Goal: Task Accomplishment & Management: Manage account settings

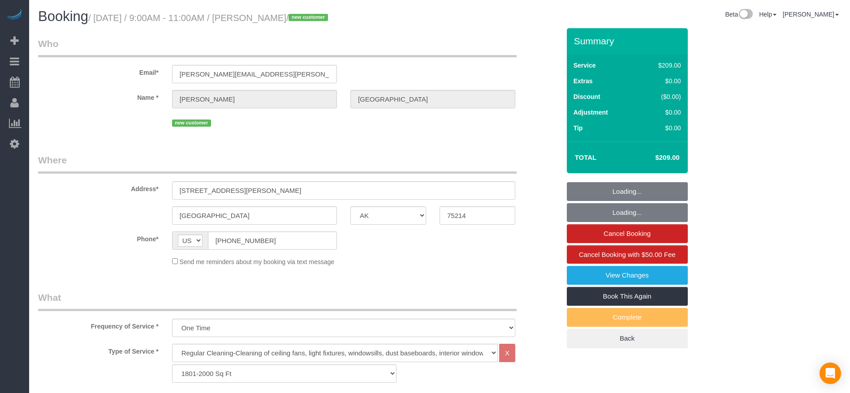
select select "[GEOGRAPHIC_DATA]"
select select "3"
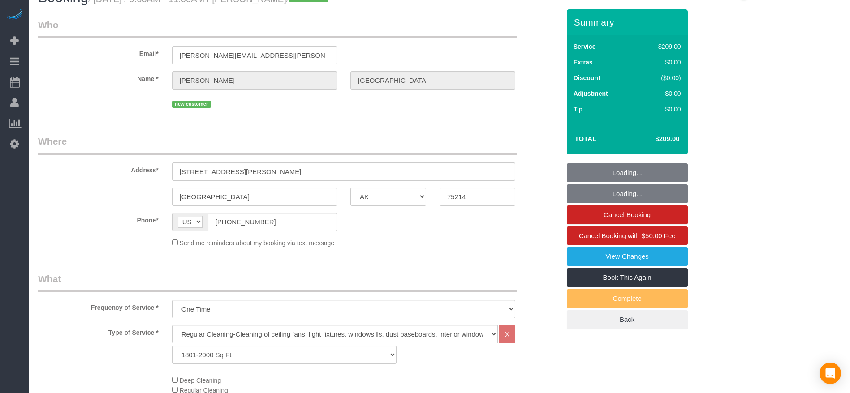
select select "object:1587"
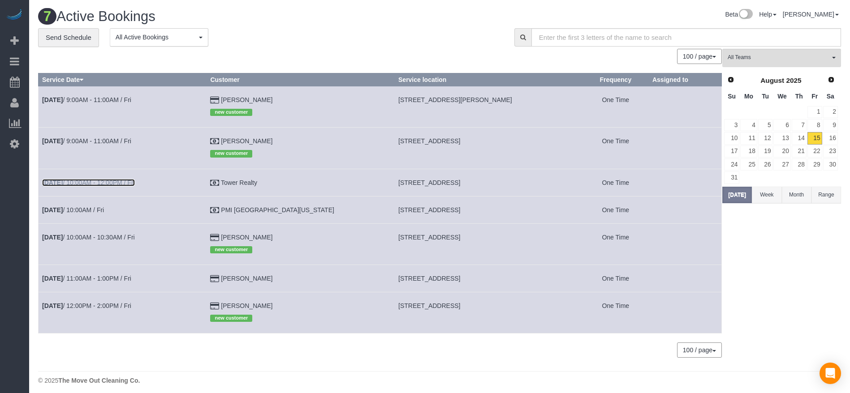
click at [135, 180] on link "[DATE] 10:00AM - 12:00PM / Fri" at bounding box center [88, 182] width 93 height 7
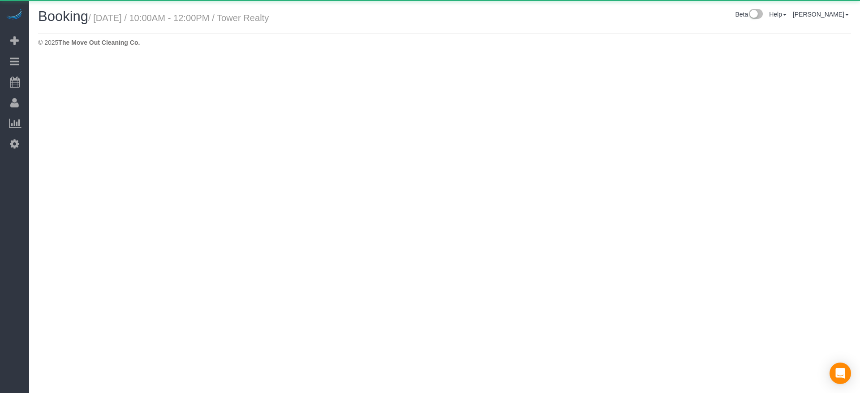
select select "[GEOGRAPHIC_DATA]"
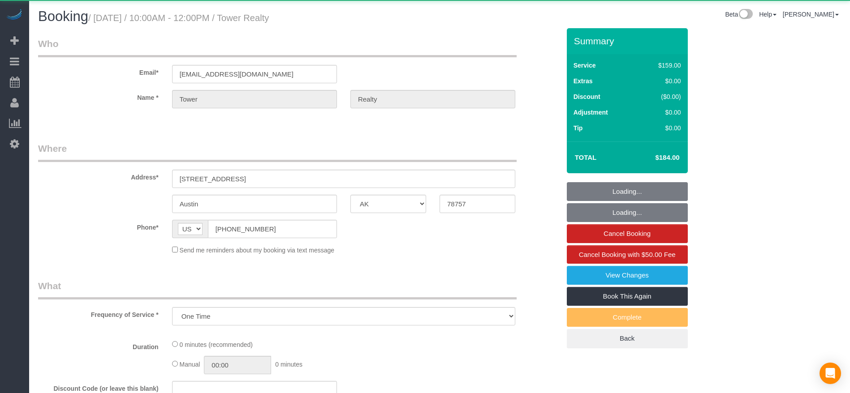
select select "object:2124"
select select "3"
select select "spot22"
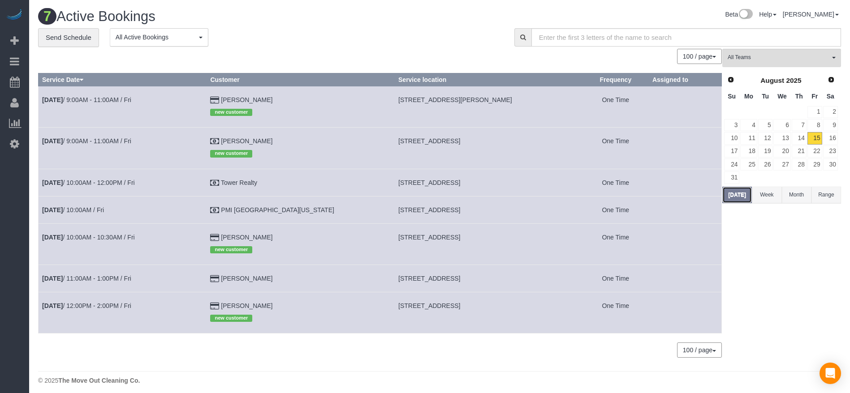
click at [738, 194] on button "[DATE]" at bounding box center [737, 195] width 30 height 17
click at [739, 195] on button "[DATE]" at bounding box center [737, 195] width 30 height 17
drag, startPoint x: 362, startPoint y: 138, endPoint x: 466, endPoint y: 145, distance: 104.1
click at [466, 145] on td "[STREET_ADDRESS]" at bounding box center [489, 148] width 188 height 41
copy span "[STREET_ADDRESS]"
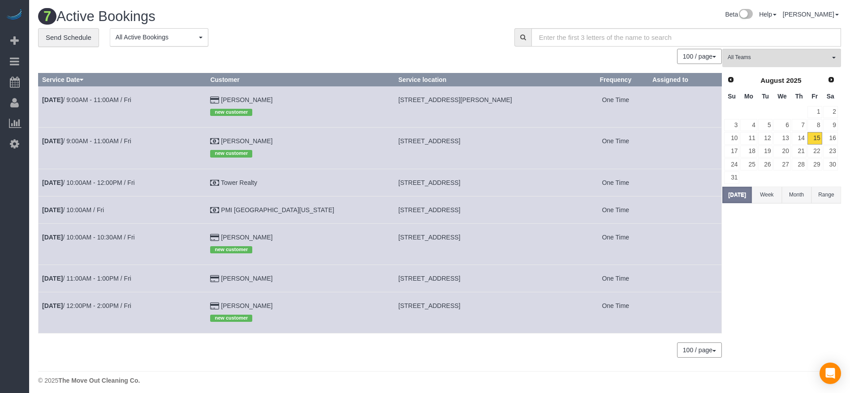
copy span "[STREET_ADDRESS]"
click at [82, 136] on td "[DATE] 9:00AM - 11:00AM / Fri" at bounding box center [123, 148] width 168 height 41
click at [110, 142] on link "[DATE] 9:00AM - 11:00AM / Fri" at bounding box center [86, 140] width 89 height 7
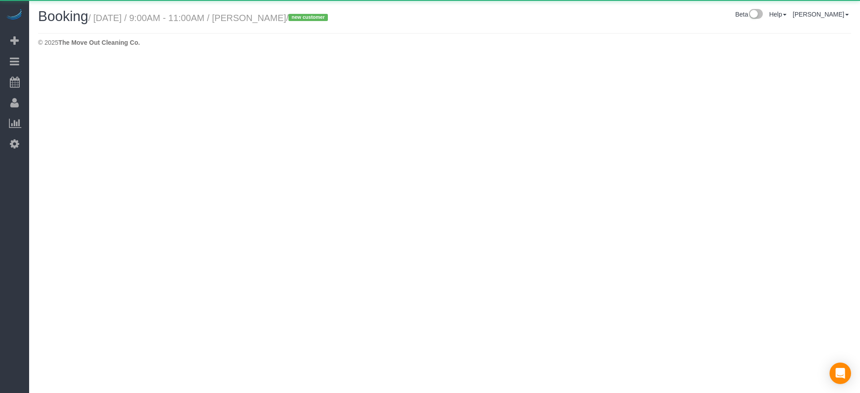
select select "[GEOGRAPHIC_DATA]"
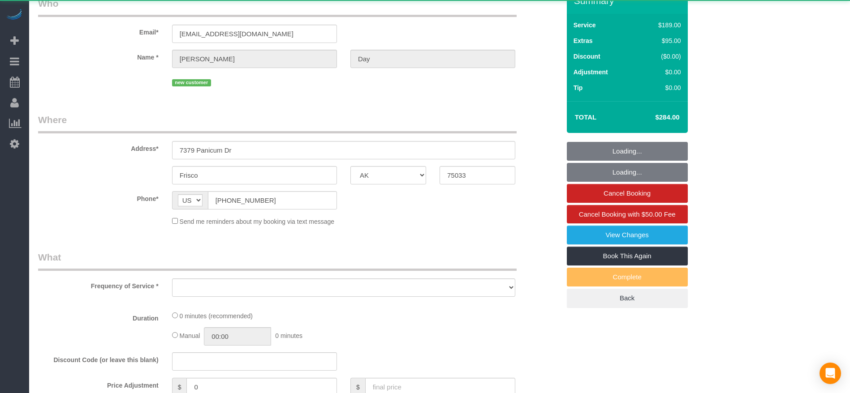
select select "object:2834"
select select "3"
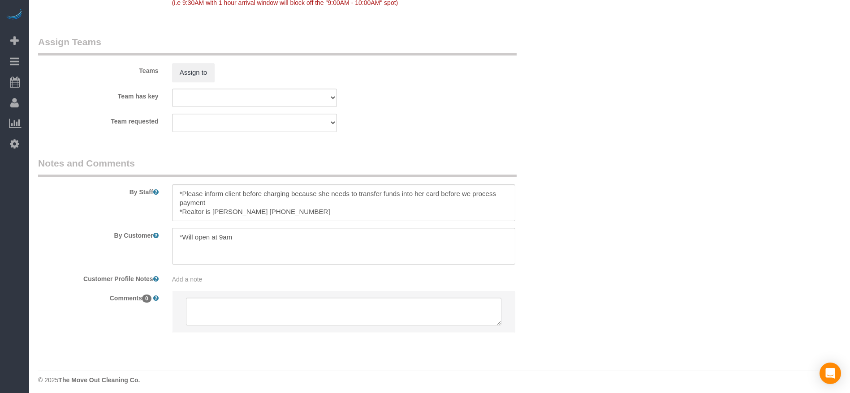
scroll to position [928, 0]
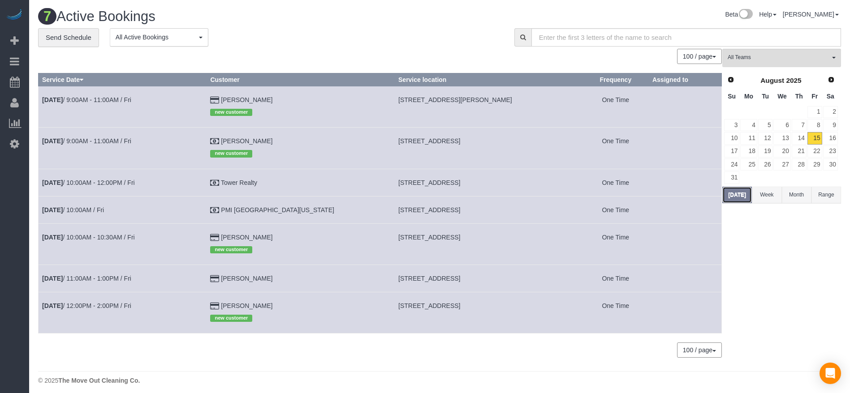
click at [742, 192] on button "[DATE]" at bounding box center [737, 195] width 30 height 17
click at [736, 193] on button "[DATE]" at bounding box center [737, 195] width 30 height 17
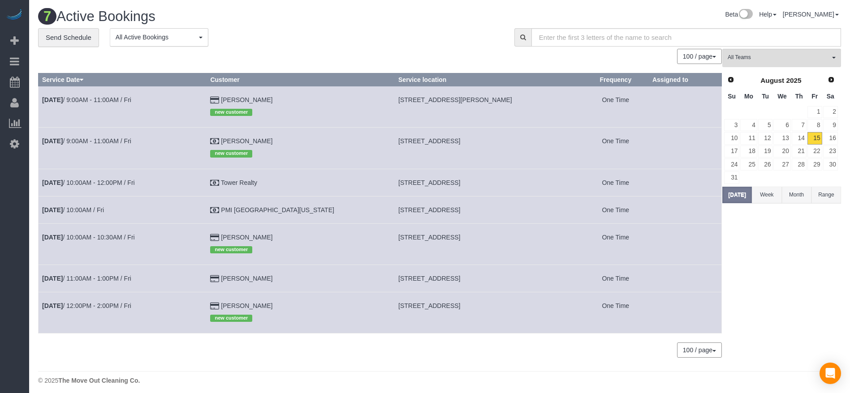
drag, startPoint x: 363, startPoint y: 309, endPoint x: 474, endPoint y: 310, distance: 110.6
click at [474, 310] on td "[STREET_ADDRESS]" at bounding box center [489, 312] width 188 height 41
copy span "[STREET_ADDRESS]"
click at [832, 136] on link "16" at bounding box center [830, 138] width 15 height 12
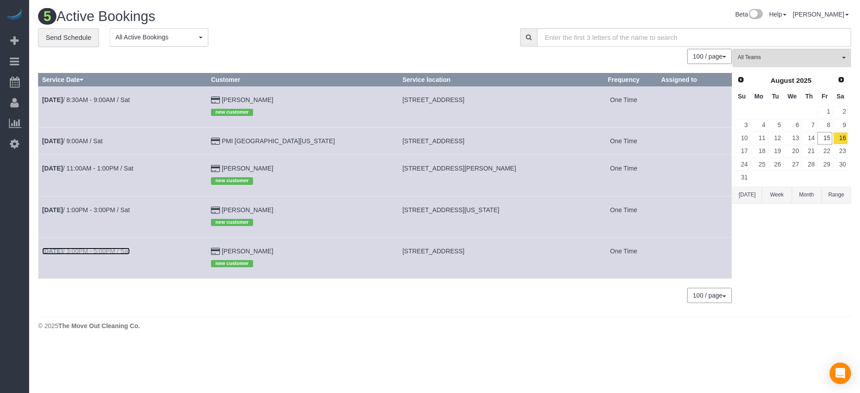
click at [109, 252] on link "[DATE] 3:00PM - 5:00PM / Sat" at bounding box center [86, 251] width 88 height 7
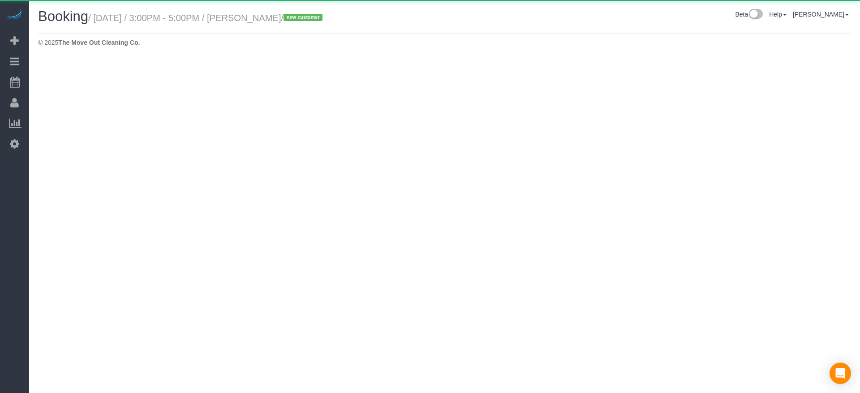
select select "[GEOGRAPHIC_DATA]"
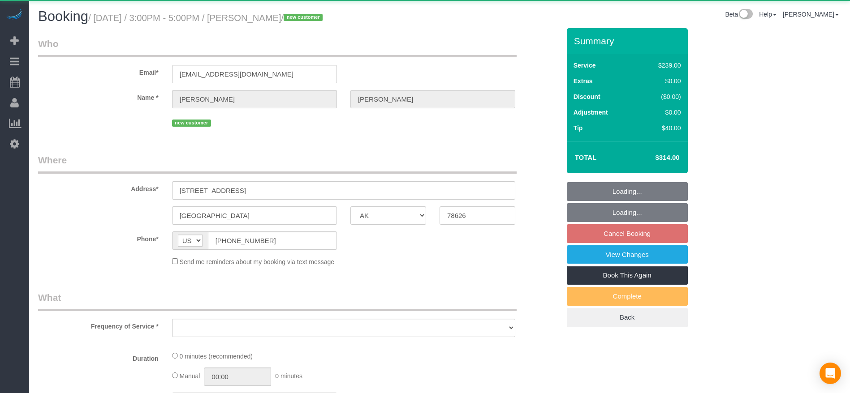
select select "object:3783"
select select "string:fspay-1f9c497d-503e-4186-9d9e-764f8736d2d5"
select select "3"
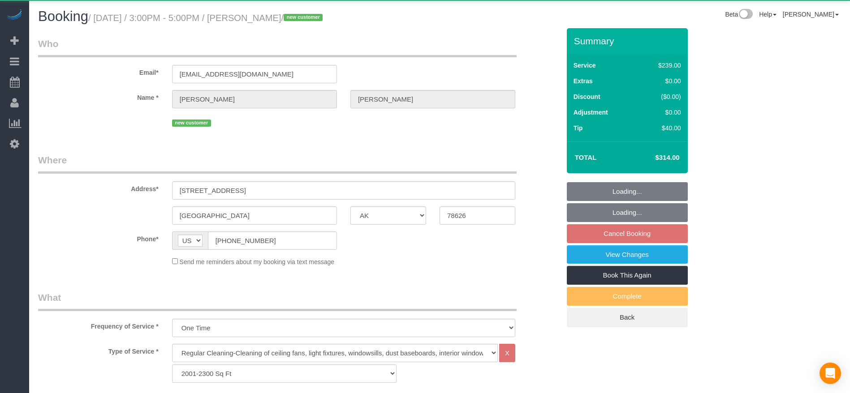
select select "object:3861"
select select "spot68"
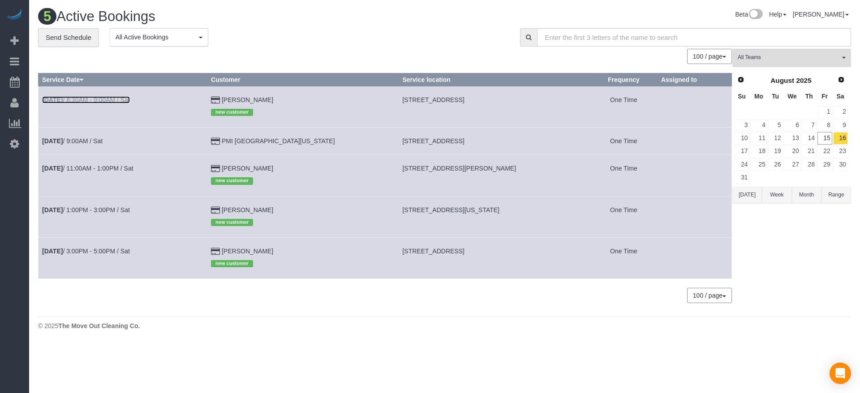
click at [102, 99] on link "[DATE] 8:30AM - 9:00AM / Sat" at bounding box center [86, 99] width 88 height 7
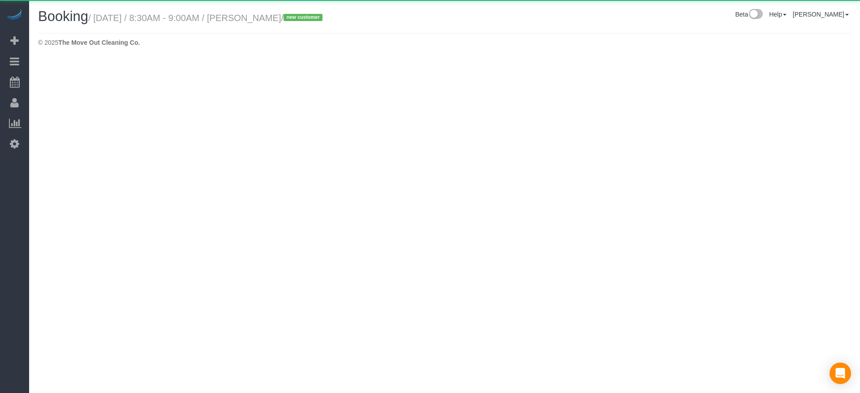
select select "[GEOGRAPHIC_DATA]"
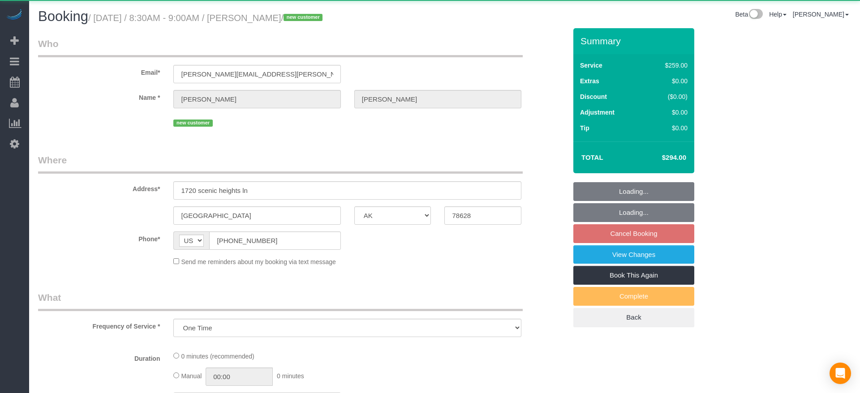
select select "object:4340"
select select "string:fspay-4079ef79-e5f7-4331-a806-04240e7dc328"
select select "object:4413"
select select "3"
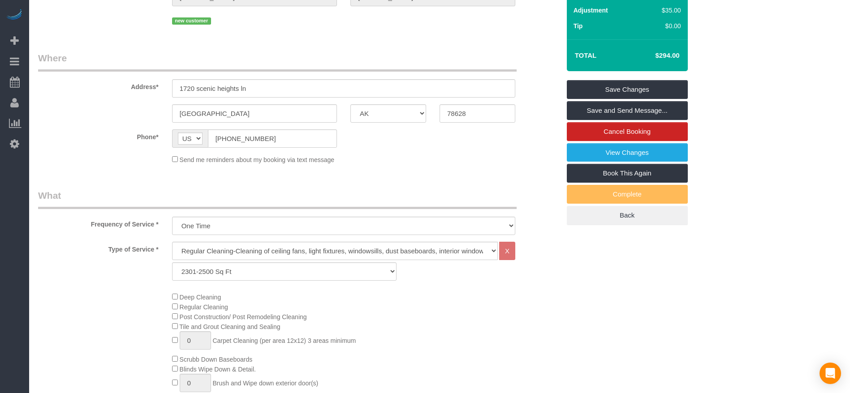
scroll to position [134, 0]
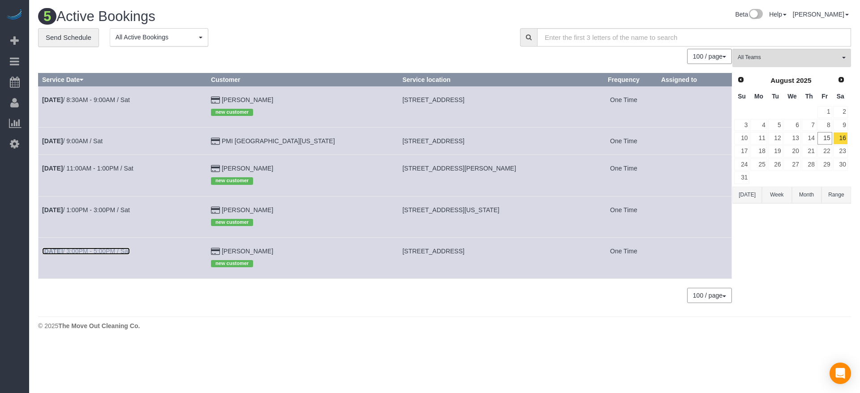
click at [122, 250] on link "[DATE] 3:00PM - 5:00PM / Sat" at bounding box center [86, 251] width 88 height 7
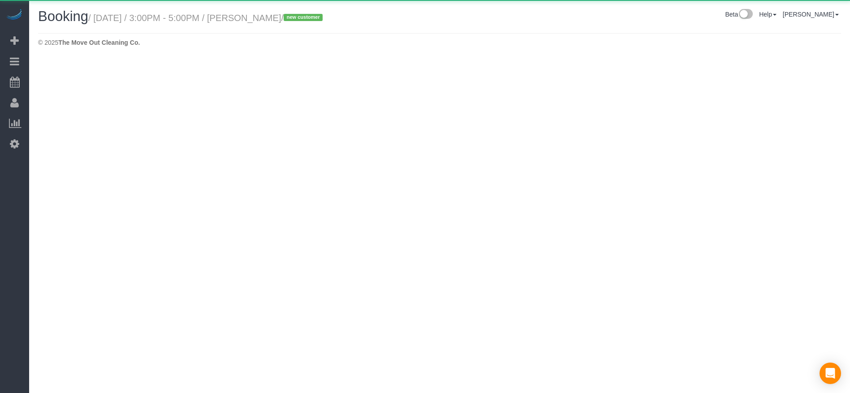
select select "[GEOGRAPHIC_DATA]"
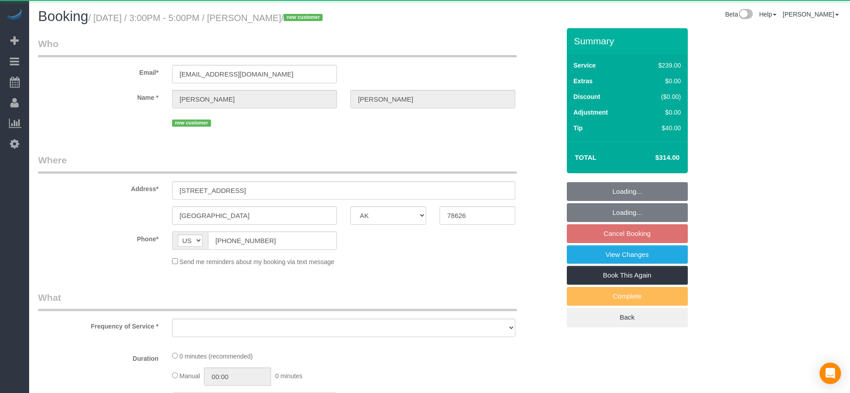
select select "object:4956"
select select "3"
select select "spot118"
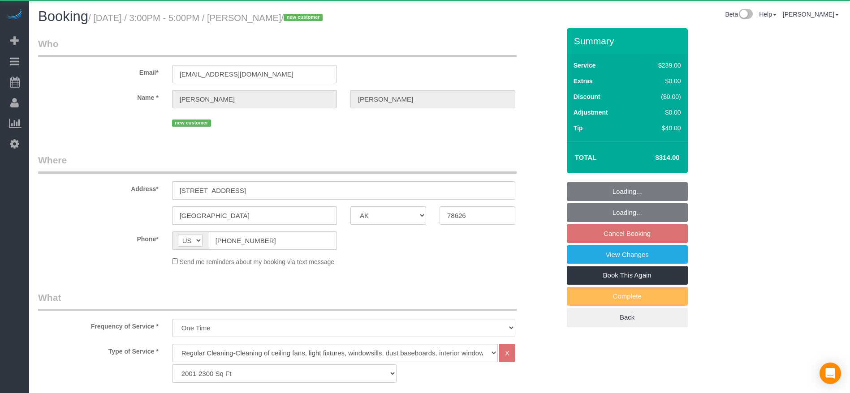
select select "string:fspay-1f9c497d-503e-4186-9d9e-764f8736d2d5"
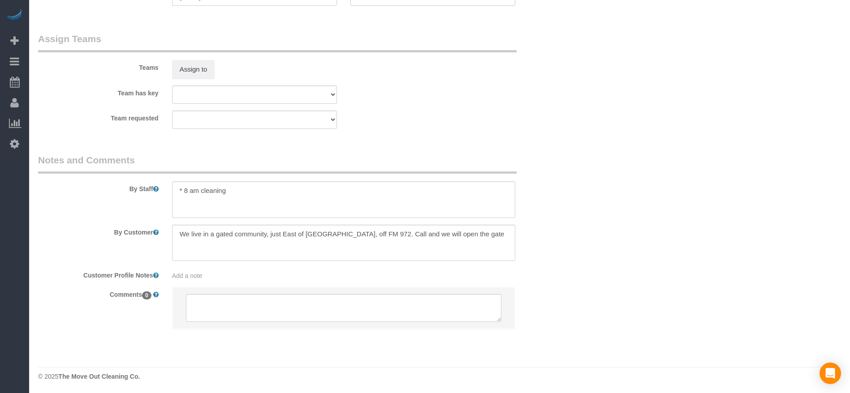
scroll to position [879, 0]
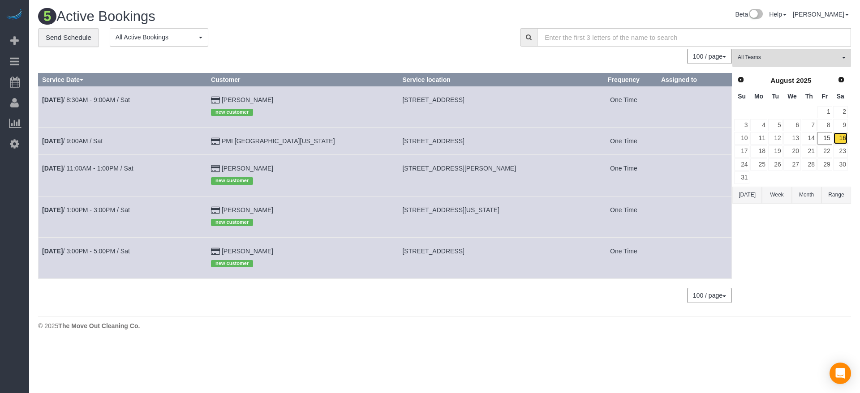
click at [841, 137] on link "16" at bounding box center [840, 138] width 15 height 12
click at [748, 196] on button "[DATE]" at bounding box center [747, 195] width 30 height 17
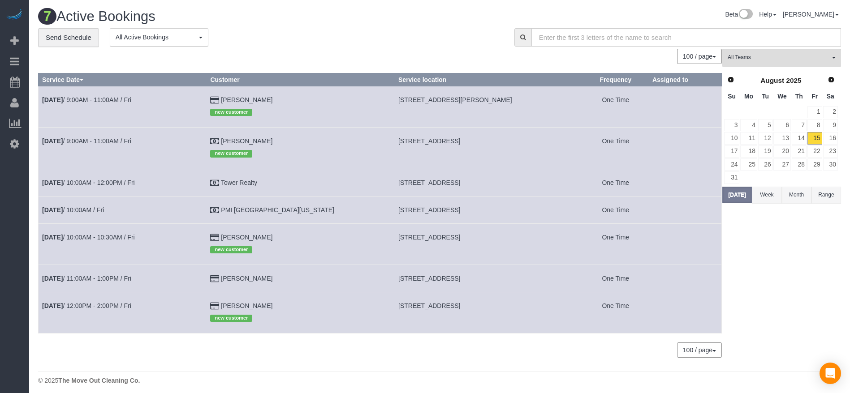
drag, startPoint x: 363, startPoint y: 279, endPoint x: 464, endPoint y: 277, distance: 100.8
click at [466, 277] on td "[STREET_ADDRESS]" at bounding box center [489, 278] width 188 height 27
copy span "[STREET_ADDRESS]"
click at [744, 194] on button "[DATE]" at bounding box center [737, 195] width 30 height 17
drag, startPoint x: 365, startPoint y: 236, endPoint x: 478, endPoint y: 237, distance: 113.3
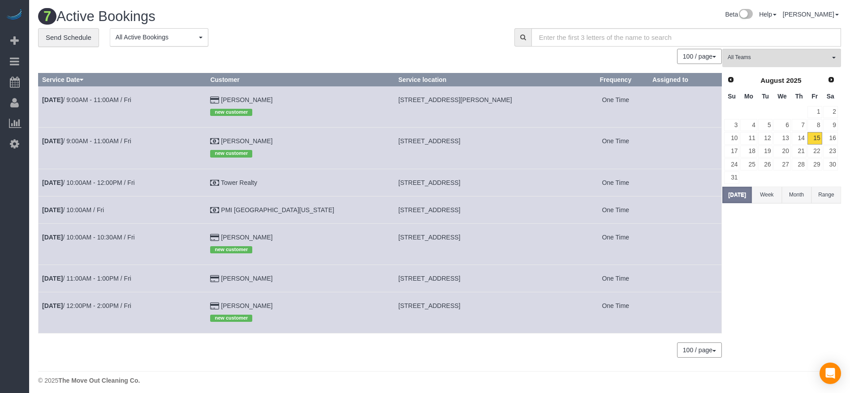
click at [478, 237] on td "[STREET_ADDRESS]" at bounding box center [489, 243] width 188 height 41
copy span "[STREET_ADDRESS]"
click at [72, 277] on link "[DATE] 11:00AM - 1:00PM / Fri" at bounding box center [86, 278] width 89 height 7
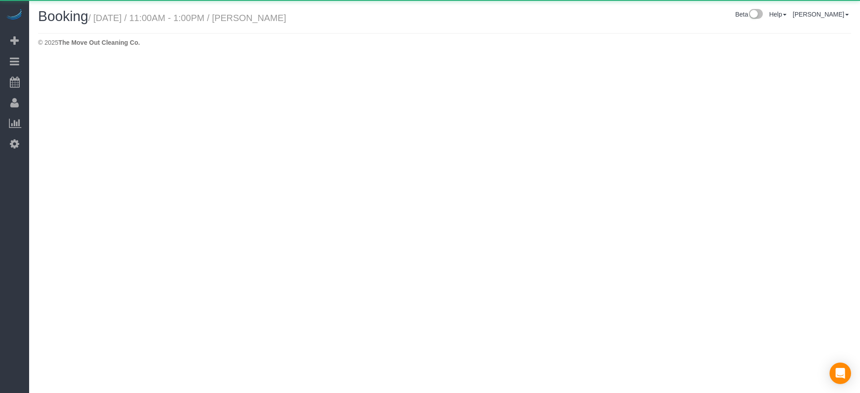
select select "[GEOGRAPHIC_DATA]"
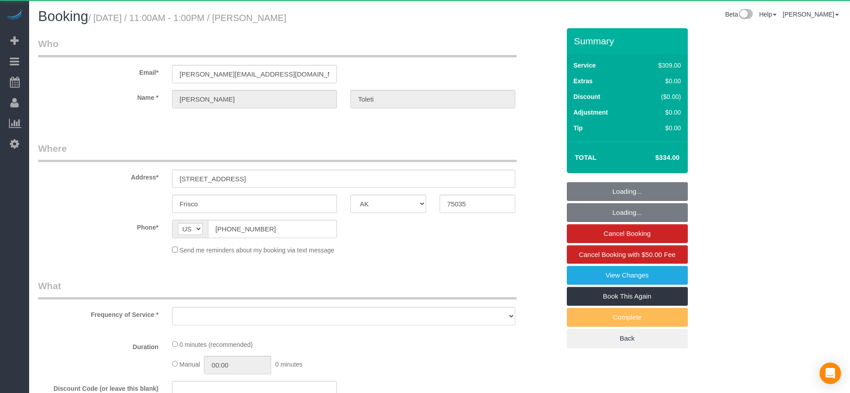
select select "string:fspay-5f8d92c5-0ce8-45ac-bd68-9b5ef688e289"
select select "object:5726"
select select "3"
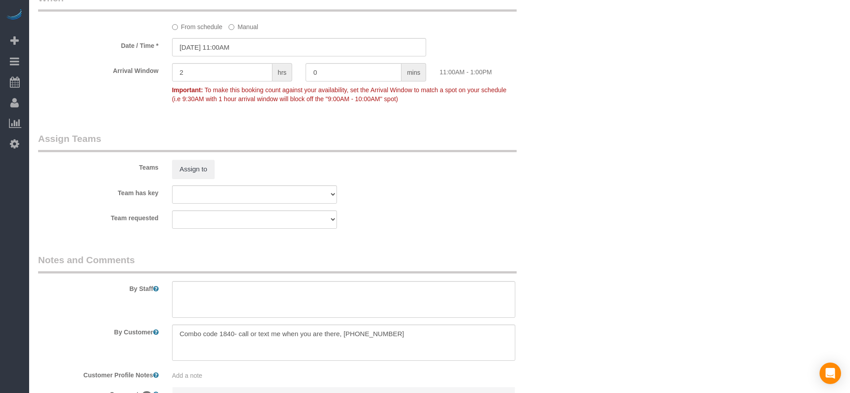
scroll to position [916, 0]
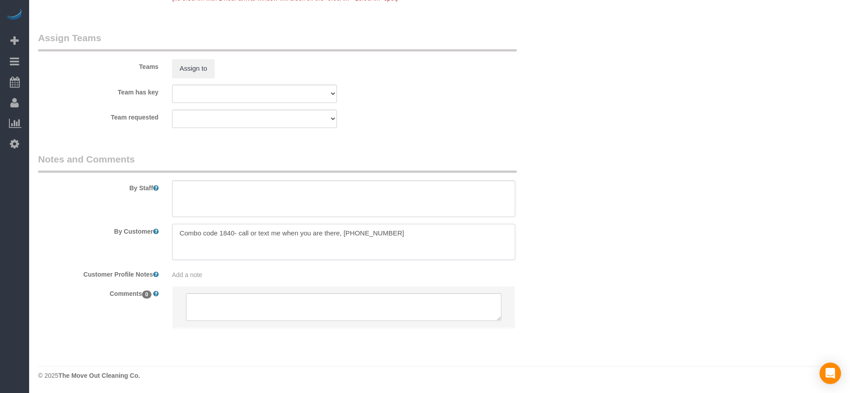
drag, startPoint x: 179, startPoint y: 232, endPoint x: 234, endPoint y: 236, distance: 54.8
click at [234, 236] on textarea at bounding box center [343, 242] width 343 height 37
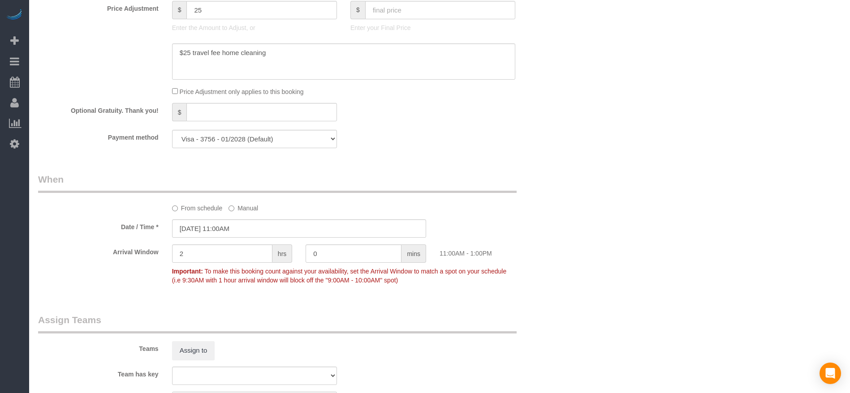
scroll to position [580, 0]
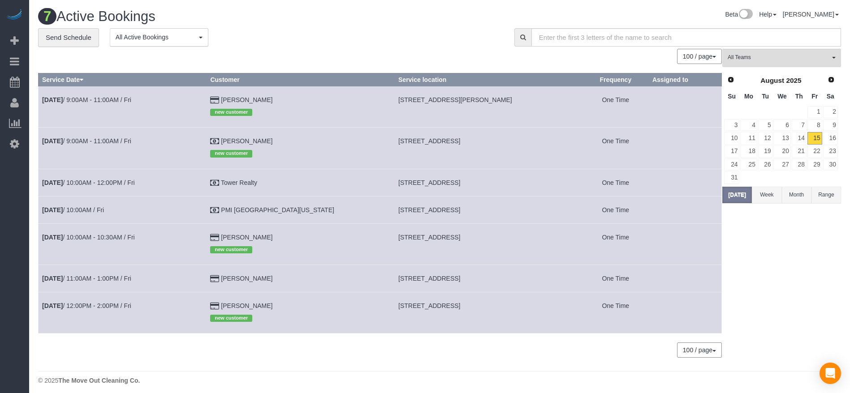
drag, startPoint x: 362, startPoint y: 279, endPoint x: 466, endPoint y: 290, distance: 104.0
click at [466, 290] on td "[STREET_ADDRESS]" at bounding box center [489, 278] width 188 height 27
copy span "[STREET_ADDRESS]"
click at [93, 276] on link "[DATE] 11:00AM - 1:00PM / Fri" at bounding box center [86, 278] width 89 height 7
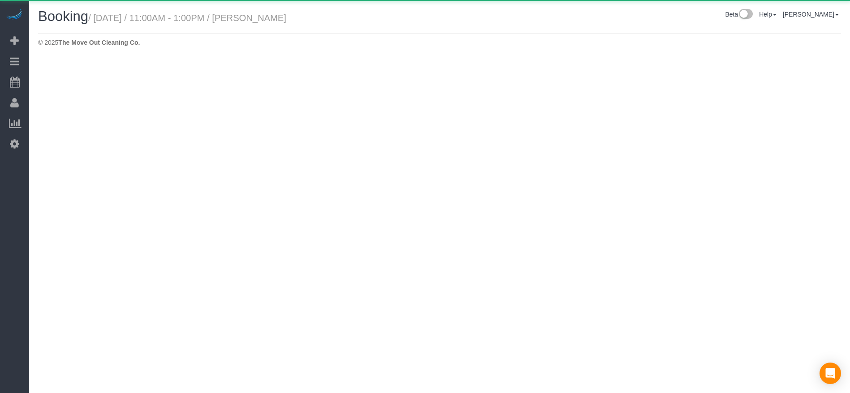
select select "[GEOGRAPHIC_DATA]"
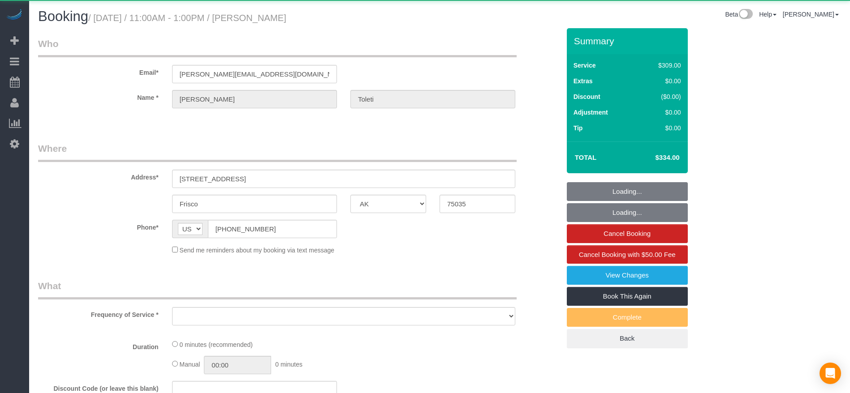
select select "object:6205"
select select "string:fspay-5f8d92c5-0ce8-45ac-bd68-9b5ef688e289"
select select "object:6292"
select select "3"
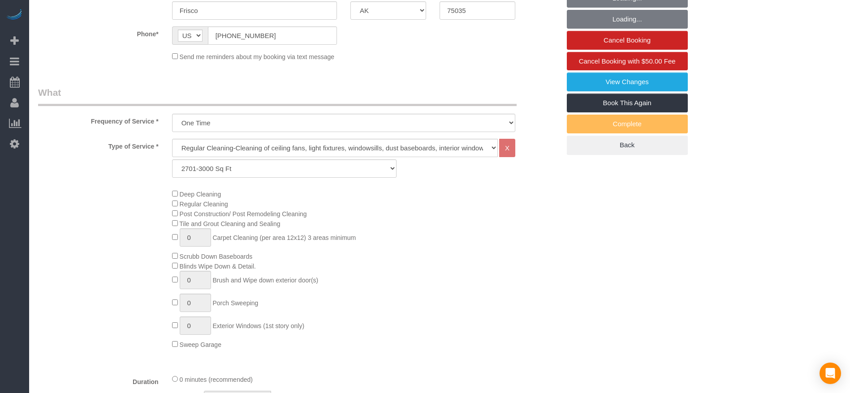
scroll to position [202, 0]
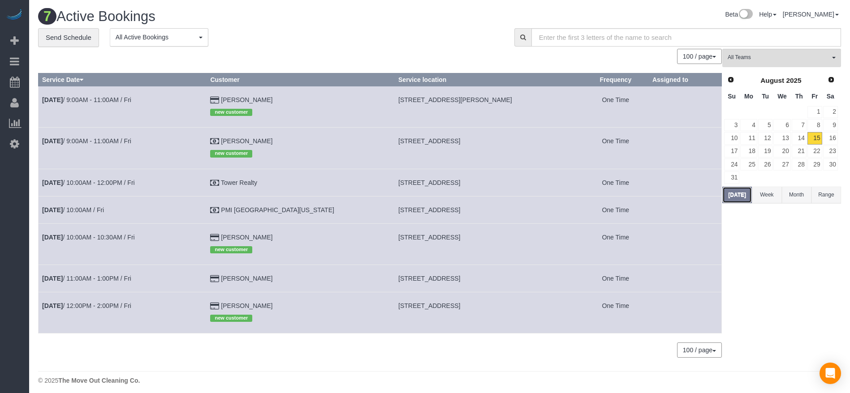
click at [734, 192] on button "[DATE]" at bounding box center [737, 195] width 30 height 17
click at [133, 238] on link "[DATE] 10:00AM - 10:30AM / Fri" at bounding box center [88, 237] width 93 height 7
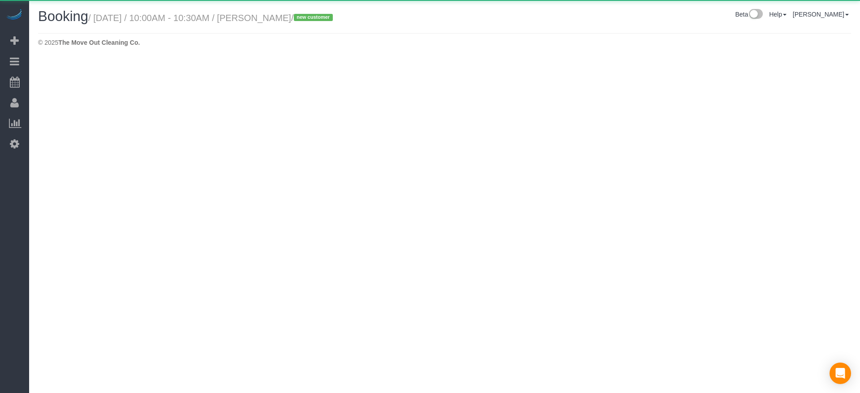
select select "[GEOGRAPHIC_DATA]"
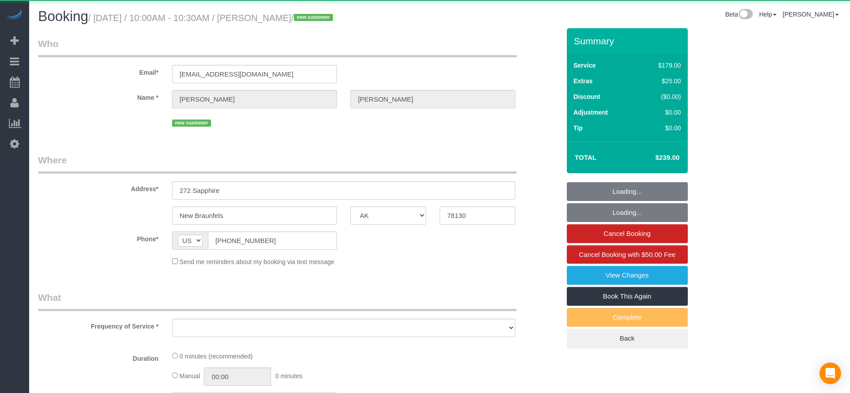
select select "object:6856"
select select "string:fspay-feb76df1-abea-4af4-8a2e-ed5c2d09acff"
select select "3"
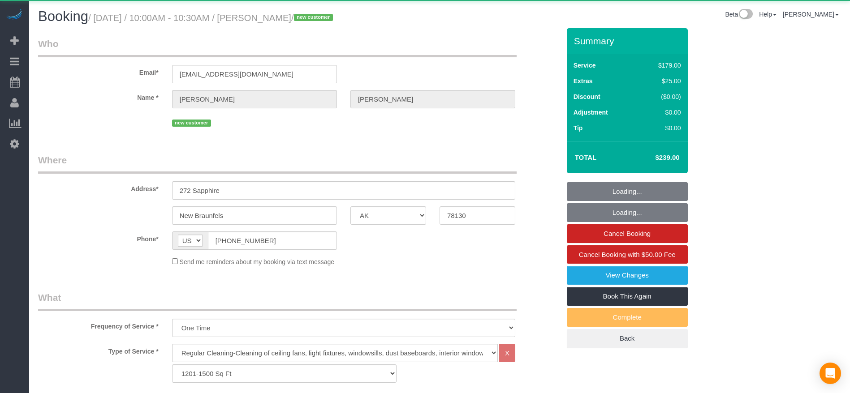
select select "object:6943"
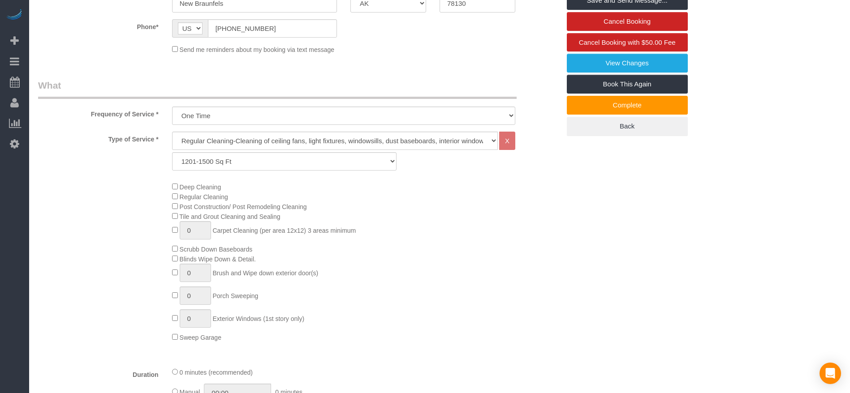
scroll to position [403, 0]
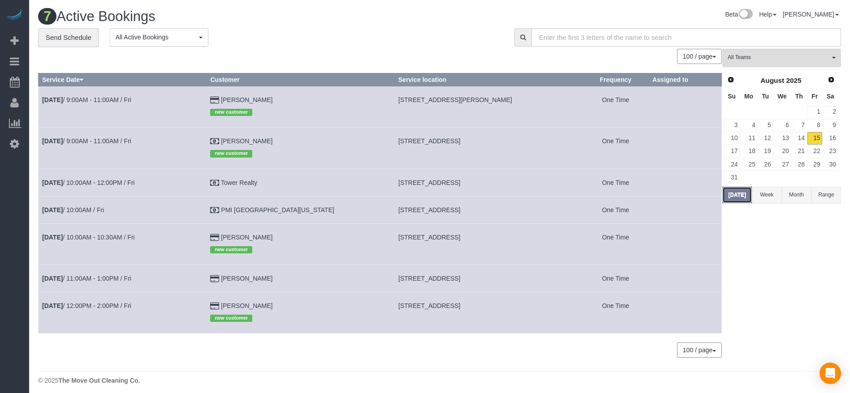
click at [741, 190] on button "[DATE]" at bounding box center [737, 195] width 30 height 17
drag, startPoint x: 363, startPoint y: 139, endPoint x: 464, endPoint y: 142, distance: 100.8
click at [464, 142] on td "[STREET_ADDRESS]" at bounding box center [489, 148] width 188 height 41
copy span "[STREET_ADDRESS]"
click at [112, 305] on link "[DATE] 12:00PM - 2:00PM / Fri" at bounding box center [86, 305] width 89 height 7
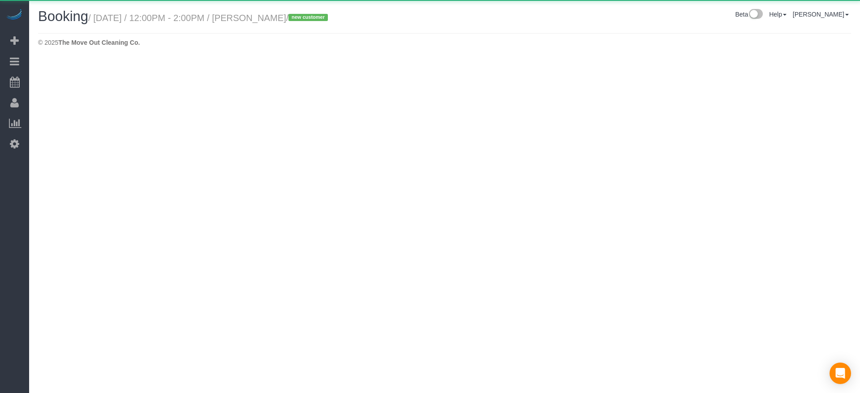
select select "[GEOGRAPHIC_DATA]"
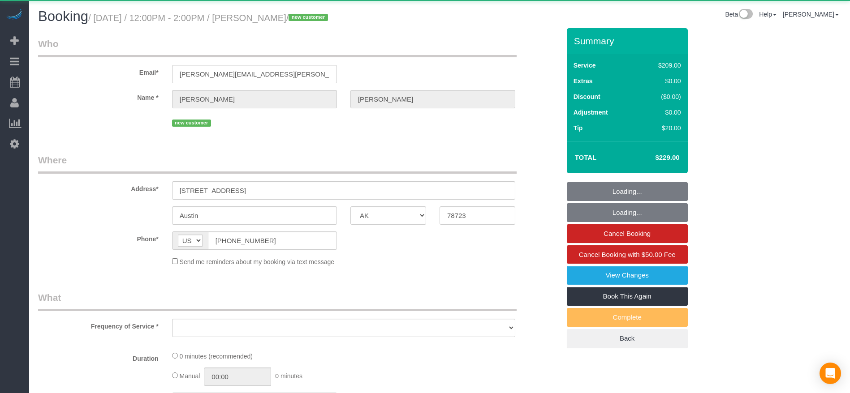
select select "object:7585"
select select "string:fspay-b764e70e-b3b5-49d8-b09c-9218118eb629"
select select "3"
select select "spot202"
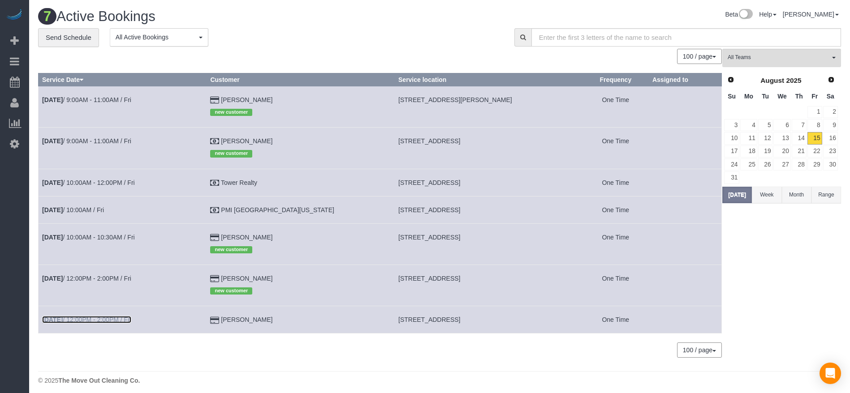
click at [123, 320] on link "[DATE] 12:00PM - 2:00PM / Fri" at bounding box center [86, 319] width 89 height 7
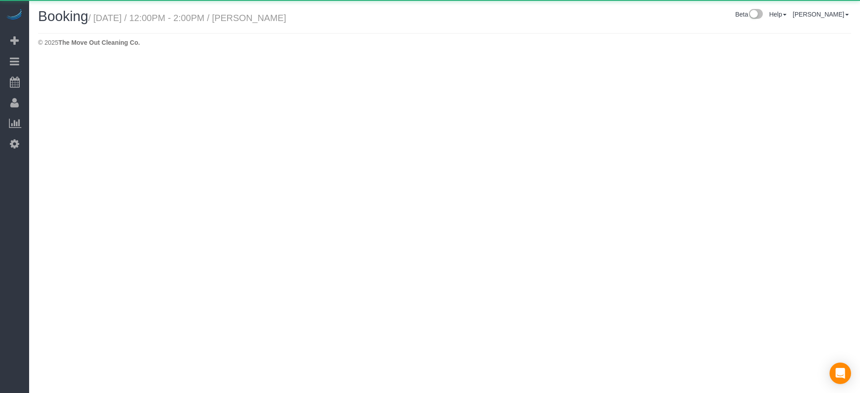
select select "[GEOGRAPHIC_DATA]"
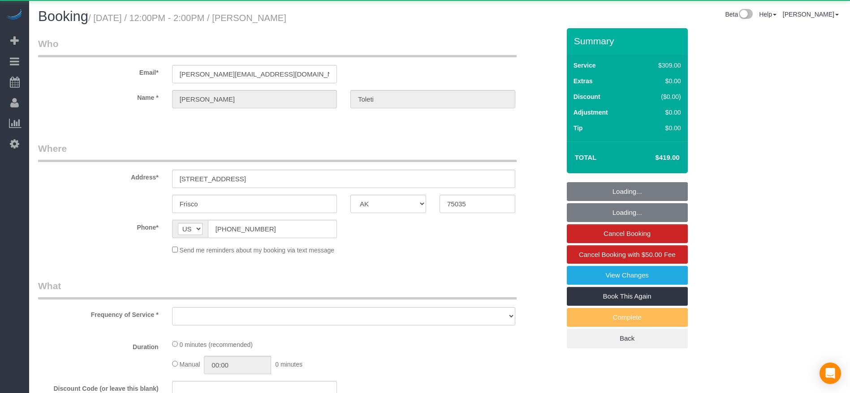
select select "object:8066"
select select "string:fspay-5f8d92c5-0ce8-45ac-bd68-9b5ef688e289"
select select "object:8078"
select select "3"
select select "spot223"
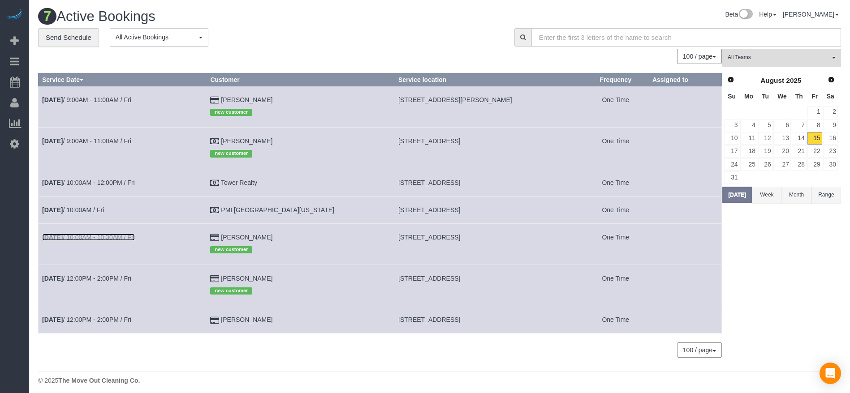
click at [111, 234] on link "[DATE] 10:00AM - 10:30AM / Fri" at bounding box center [88, 237] width 93 height 7
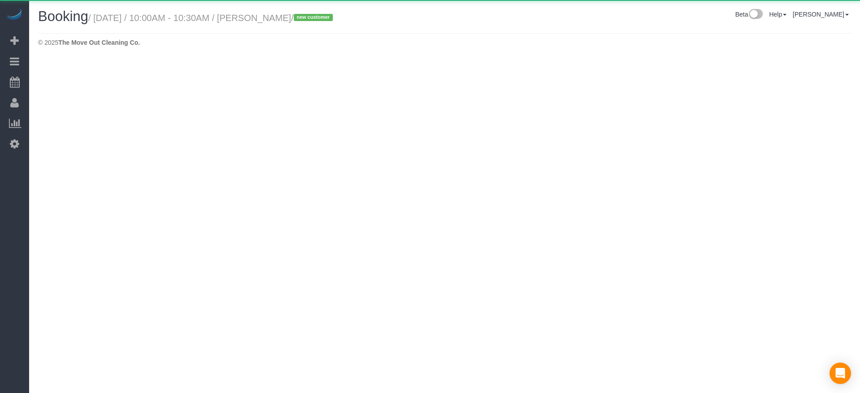
select select "[GEOGRAPHIC_DATA]"
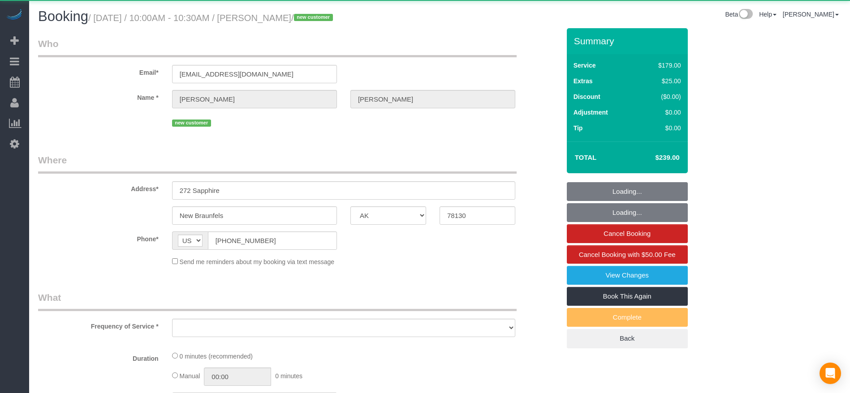
select select "object:8660"
select select "string:fspay-feb76df1-abea-4af4-8a2e-ed5c2d09acff"
select select "3"
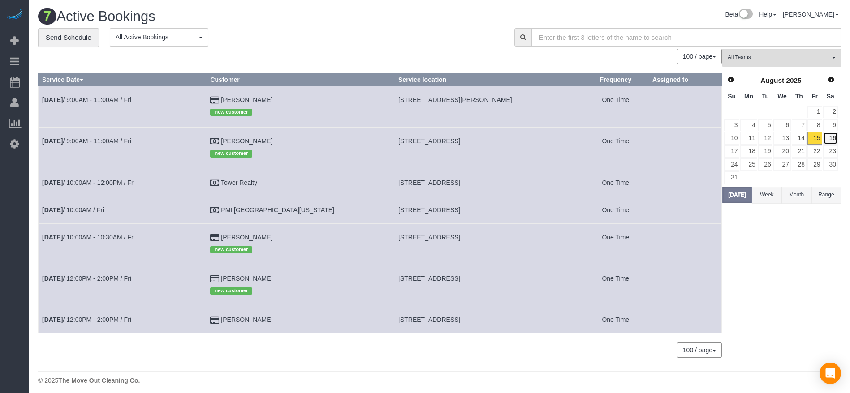
click at [828, 136] on link "16" at bounding box center [830, 138] width 15 height 12
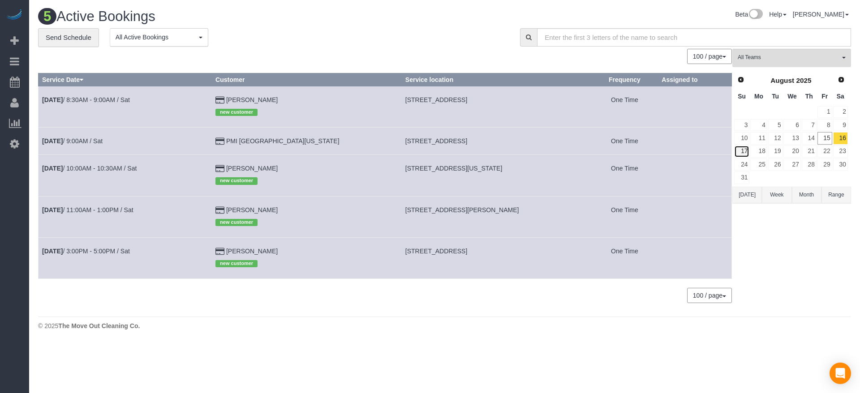
click at [744, 151] on link "17" at bounding box center [741, 152] width 15 height 12
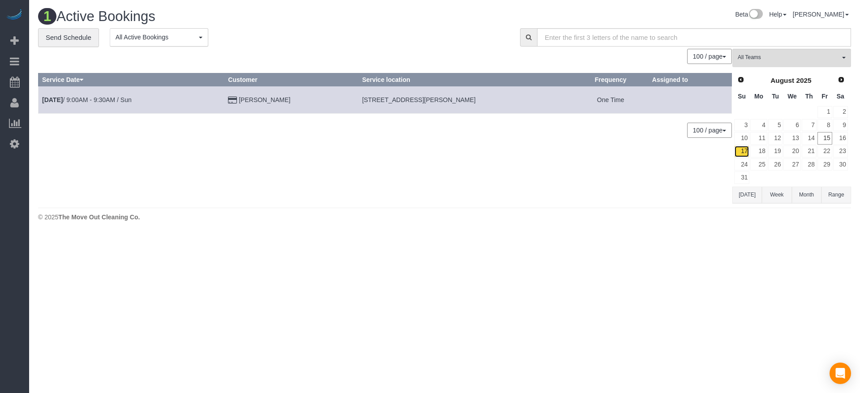
click at [741, 148] on link "17" at bounding box center [741, 152] width 15 height 12
click at [752, 197] on button "[DATE]" at bounding box center [747, 195] width 30 height 17
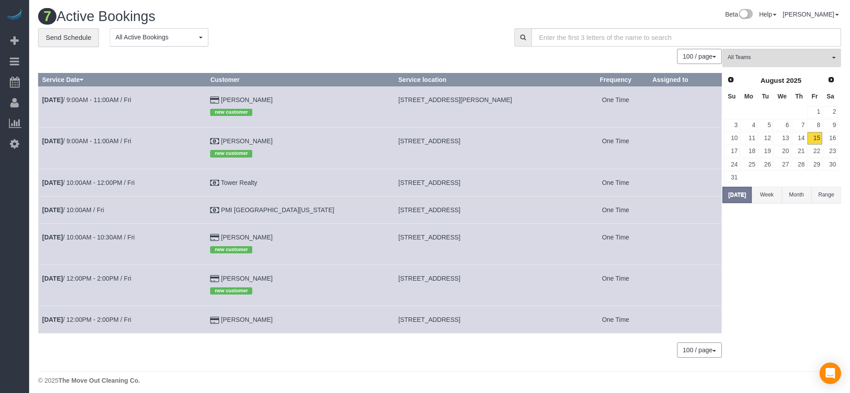
drag, startPoint x: 365, startPoint y: 97, endPoint x: 473, endPoint y: 104, distance: 109.0
click at [473, 104] on td "[STREET_ADDRESS][PERSON_NAME]" at bounding box center [489, 106] width 188 height 41
copy span "[STREET_ADDRESS][PERSON_NAME]"
drag, startPoint x: 364, startPoint y: 278, endPoint x: 470, endPoint y: 283, distance: 106.3
click at [470, 283] on td "[STREET_ADDRESS]" at bounding box center [489, 285] width 188 height 41
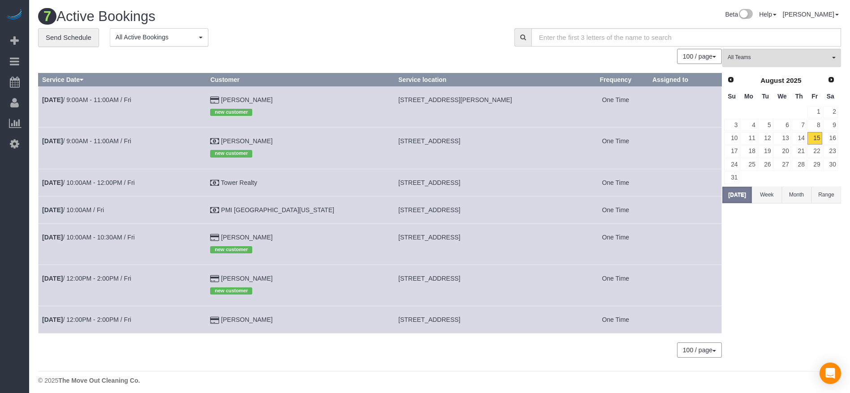
copy span "[STREET_ADDRESS]"
click at [835, 138] on link "16" at bounding box center [830, 138] width 15 height 12
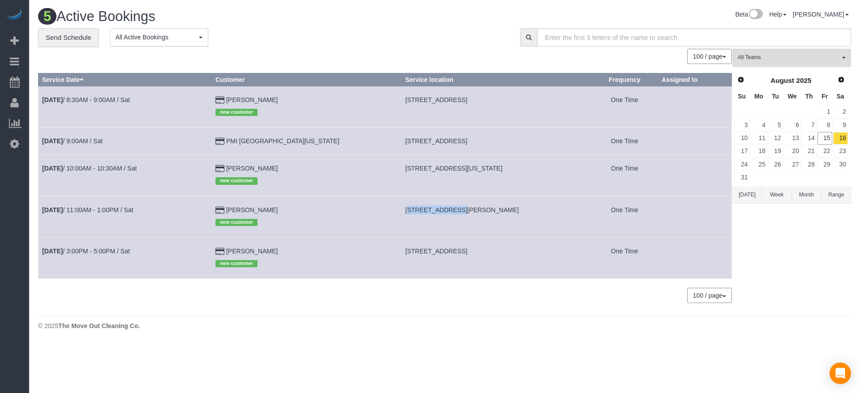
drag, startPoint x: 380, startPoint y: 209, endPoint x: 423, endPoint y: 215, distance: 43.3
click at [423, 215] on td "[STREET_ADDRESS][PERSON_NAME]" at bounding box center [496, 216] width 190 height 41
click at [737, 152] on link "17" at bounding box center [741, 152] width 15 height 12
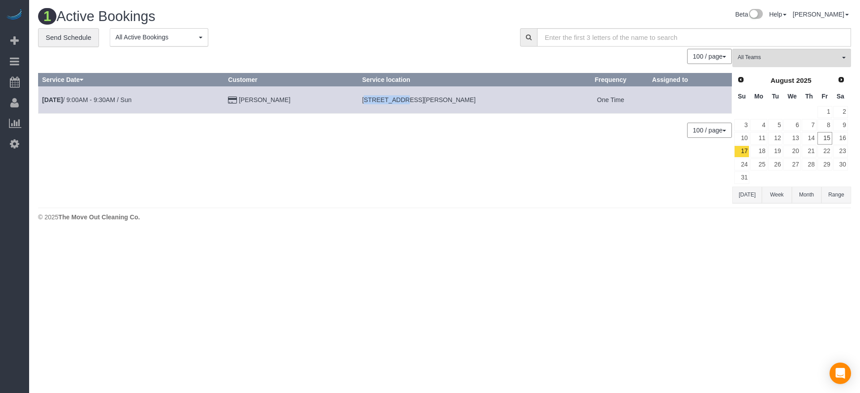
drag, startPoint x: 348, startPoint y: 96, endPoint x: 397, endPoint y: 103, distance: 49.7
click at [389, 103] on td "[STREET_ADDRESS][PERSON_NAME]" at bounding box center [465, 99] width 215 height 27
click at [403, 103] on span "[STREET_ADDRESS][PERSON_NAME]" at bounding box center [419, 99] width 114 height 7
drag, startPoint x: 406, startPoint y: 99, endPoint x: 349, endPoint y: 98, distance: 56.9
click at [362, 98] on span "[STREET_ADDRESS][PERSON_NAME]" at bounding box center [419, 99] width 114 height 7
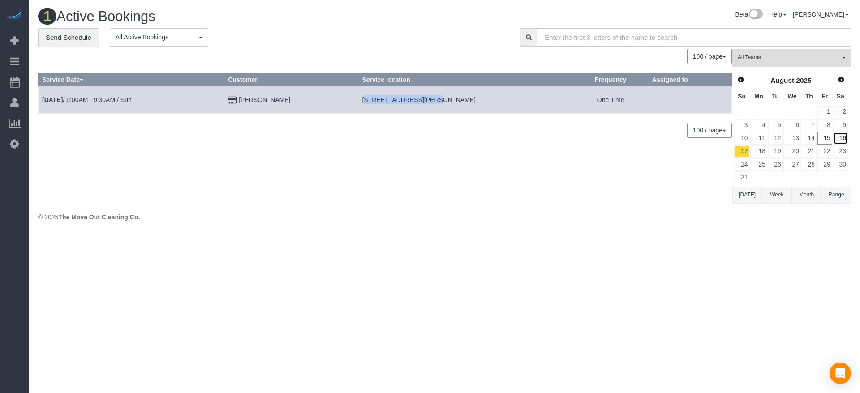
click at [842, 136] on link "16" at bounding box center [840, 138] width 15 height 12
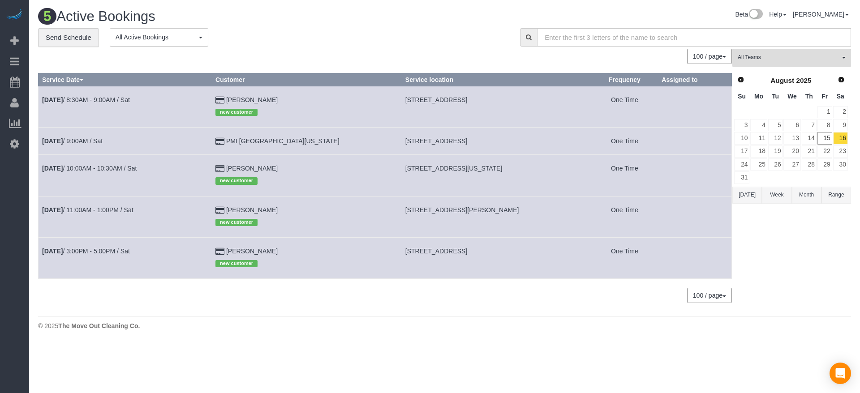
drag, startPoint x: 383, startPoint y: 140, endPoint x: 482, endPoint y: 142, distance: 98.5
click at [467, 142] on span "[STREET_ADDRESS]" at bounding box center [436, 140] width 62 height 7
click at [103, 140] on link "[DATE] 9:00AM / Sat" at bounding box center [72, 140] width 60 height 7
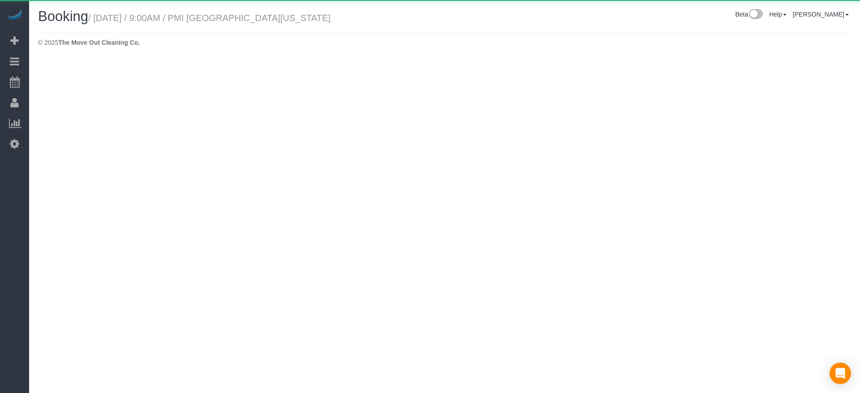
select select "[GEOGRAPHIC_DATA]"
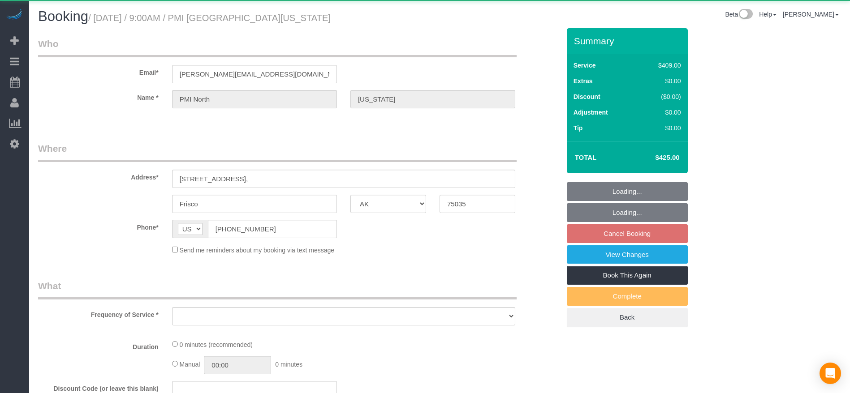
select select "object:9483"
select select "string:fspay-60573b1f-10d3-4150-b947-a47a46c7bcc4"
select select "3"
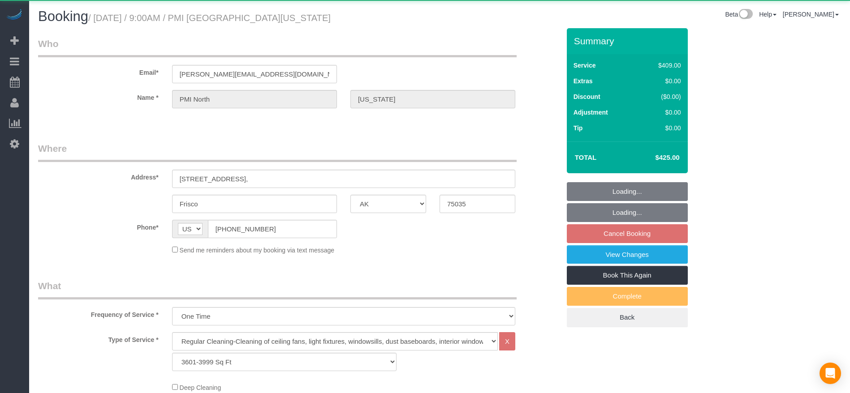
select select "object:9556"
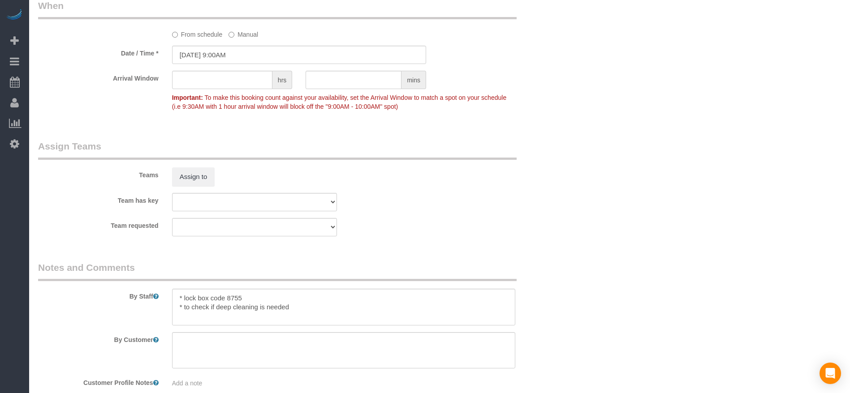
scroll to position [873, 0]
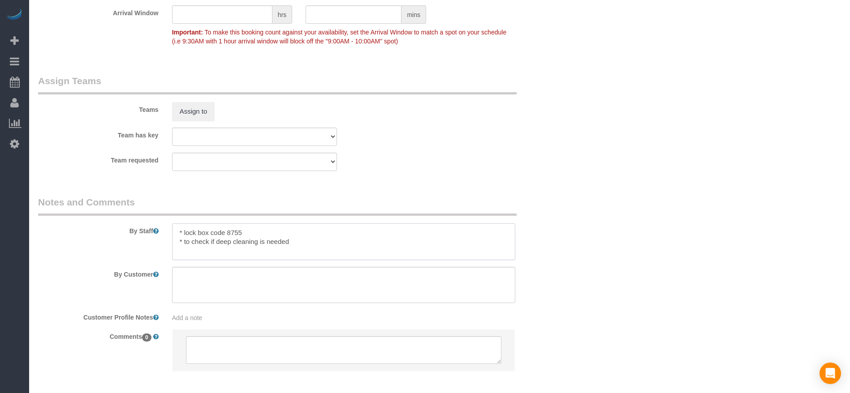
drag, startPoint x: 185, startPoint y: 230, endPoint x: 266, endPoint y: 235, distance: 81.7
click at [266, 235] on textarea at bounding box center [343, 241] width 343 height 37
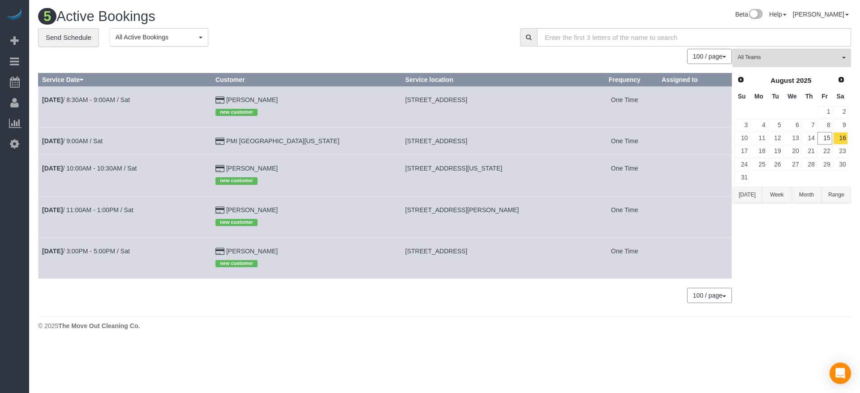
click at [748, 193] on button "[DATE]" at bounding box center [747, 195] width 30 height 17
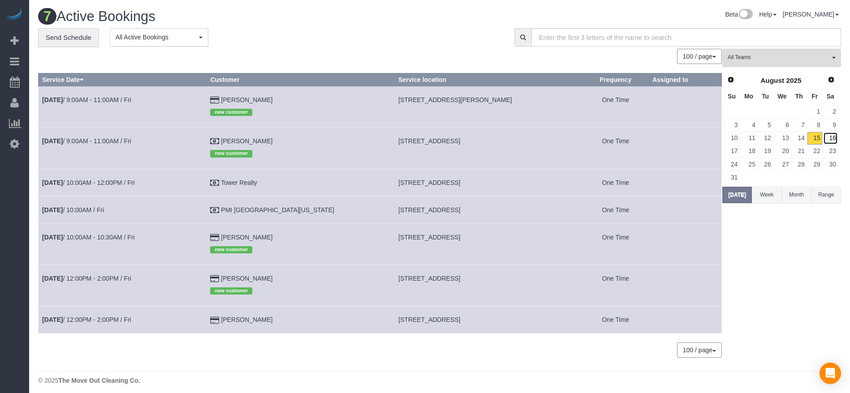
click at [835, 137] on link "16" at bounding box center [830, 138] width 15 height 12
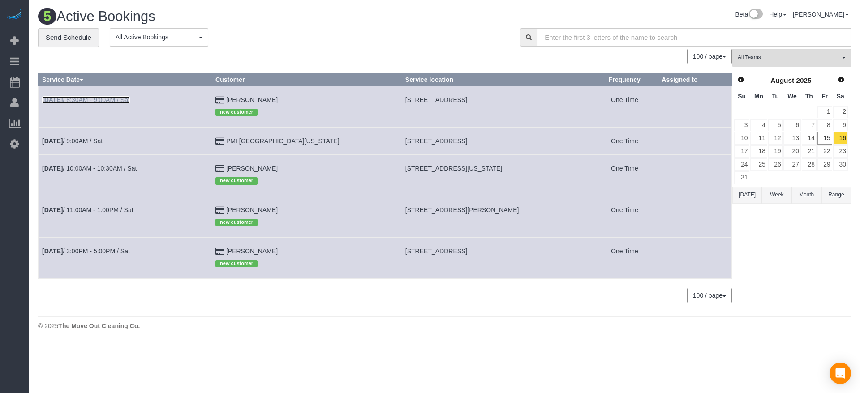
click at [102, 99] on link "[DATE] 8:30AM - 9:00AM / Sat" at bounding box center [86, 99] width 88 height 7
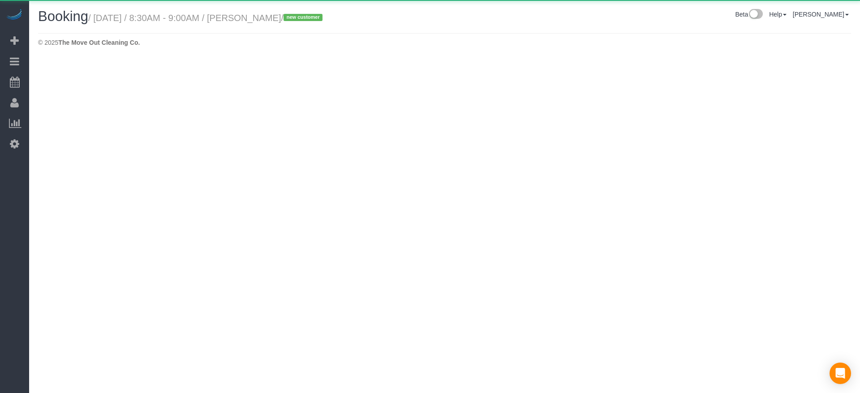
select select "[GEOGRAPHIC_DATA]"
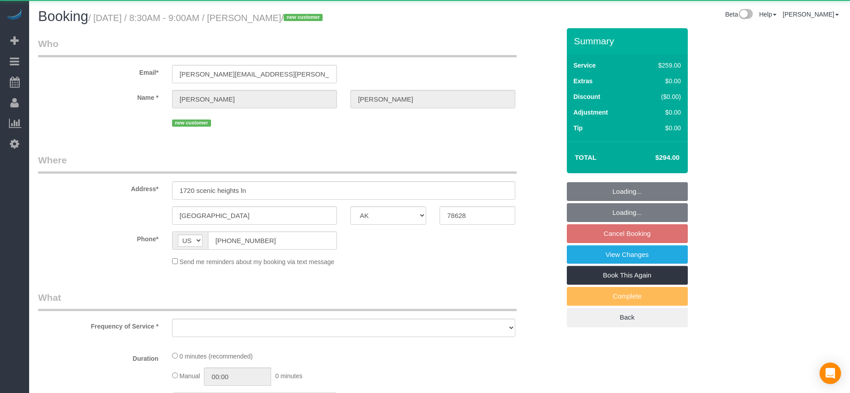
select select "object:10258"
select select "string:fspay-4079ef79-e5f7-4331-a806-04240e7dc328"
select select "3"
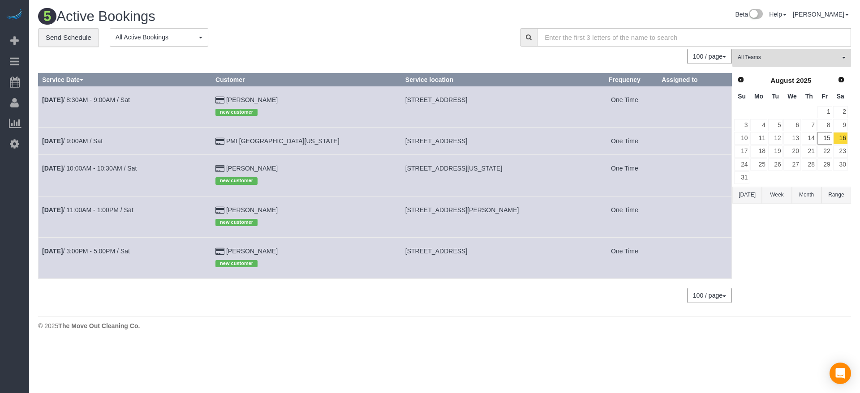
click at [116, 246] on td "[DATE] 3:00PM - 5:00PM / Sat" at bounding box center [125, 257] width 173 height 41
click at [116, 249] on link "[DATE] 3:00PM - 5:00PM / Sat" at bounding box center [86, 251] width 88 height 7
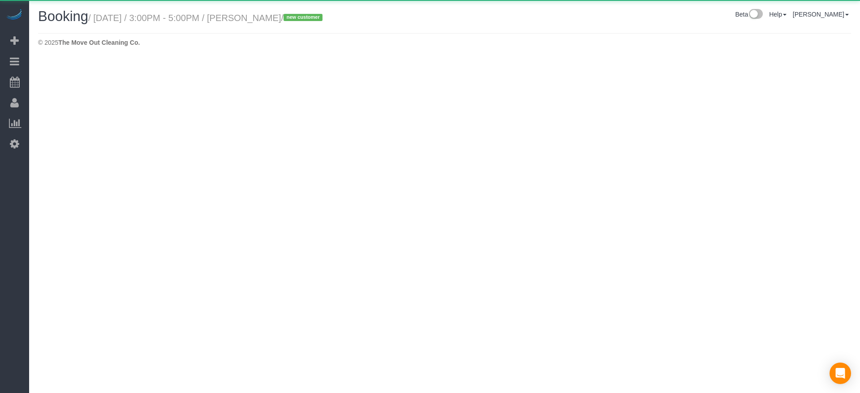
select select "[GEOGRAPHIC_DATA]"
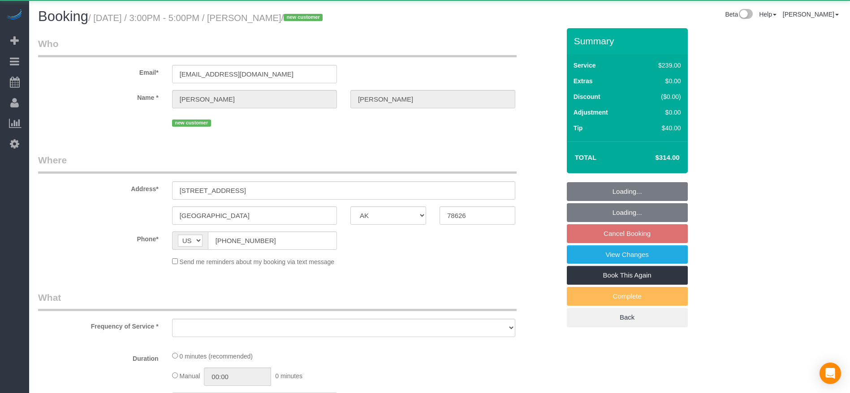
select select "object:10734"
select select "string:fspay-1f9c497d-503e-4186-9d9e-764f8736d2d5"
select select "3"
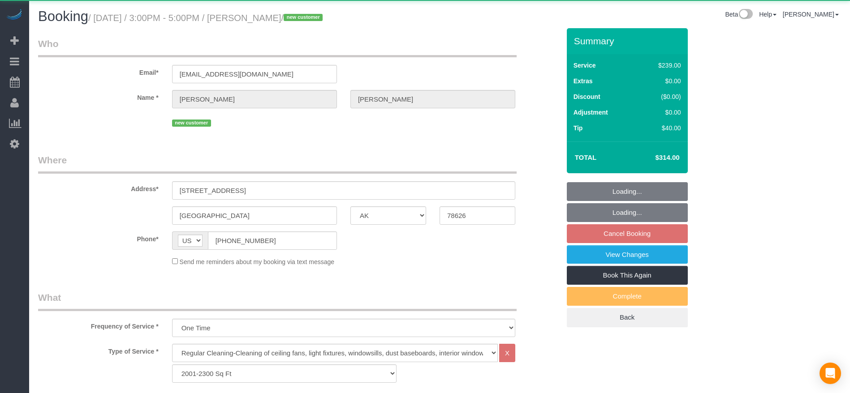
select select "object:10796"
select select "spot319"
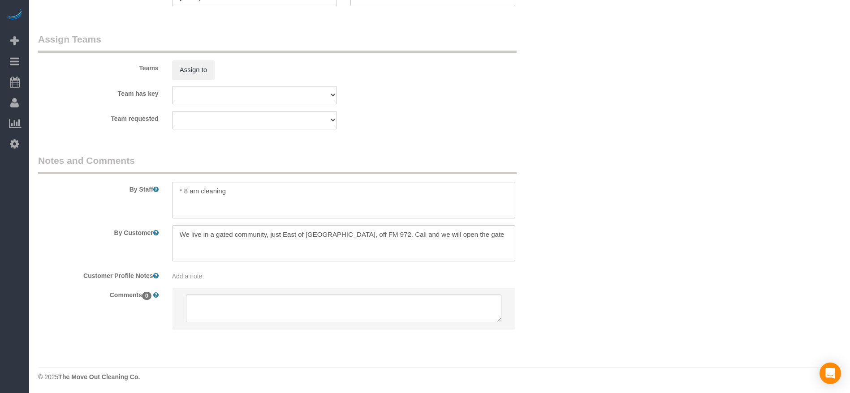
scroll to position [879, 0]
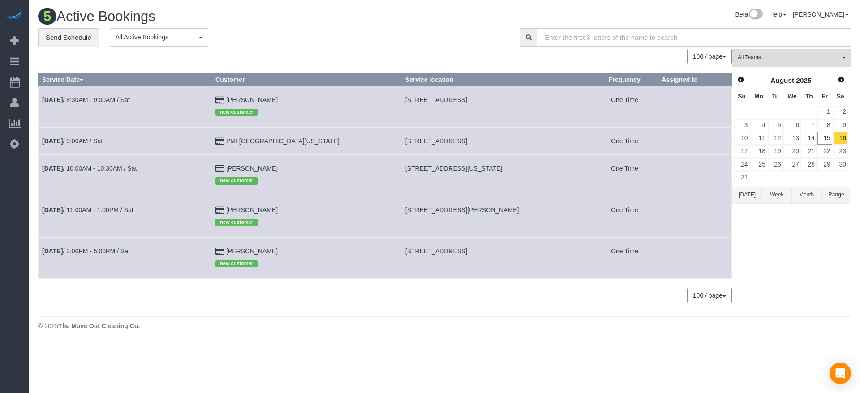
drag, startPoint x: 383, startPoint y: 99, endPoint x: 519, endPoint y: 103, distance: 136.2
click at [519, 103] on td "[STREET_ADDRESS]" at bounding box center [496, 106] width 190 height 41
click at [113, 101] on link "[DATE] 8:30AM - 9:00AM / Sat" at bounding box center [86, 99] width 88 height 7
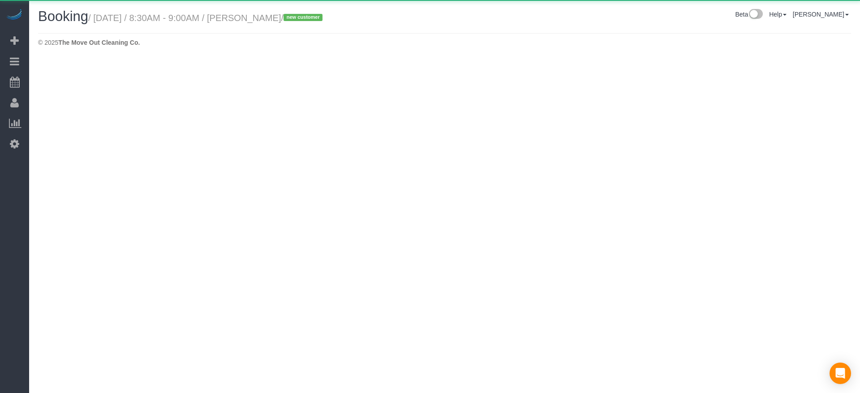
select select "[GEOGRAPHIC_DATA]"
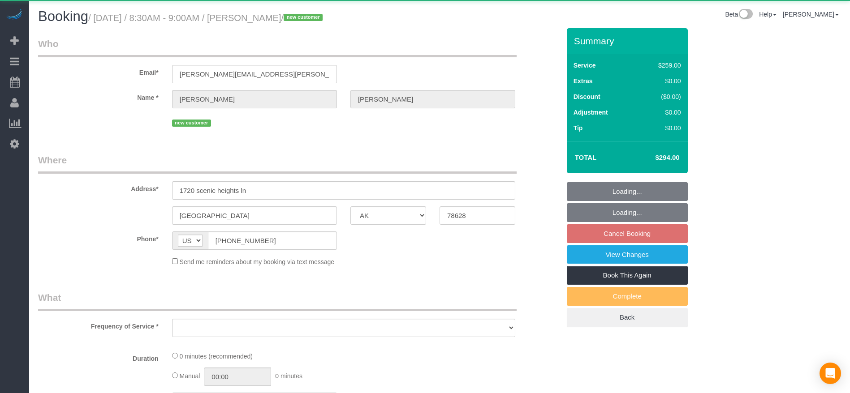
select select "string:fspay-4079ef79-e5f7-4331-a806-04240e7dc328"
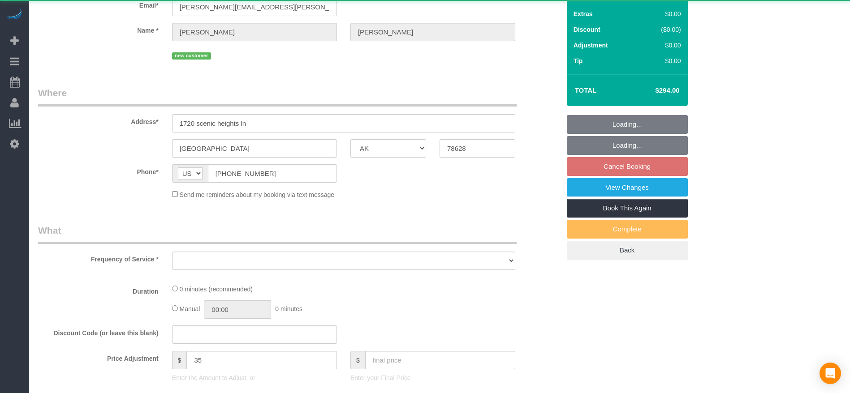
select select "object:11364"
select select "3"
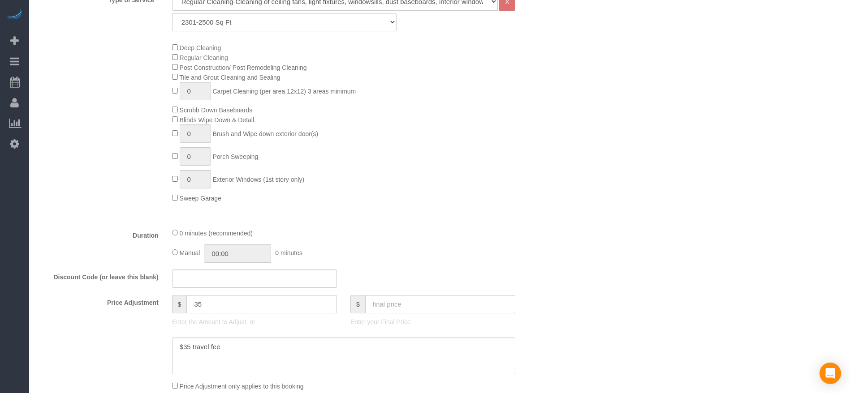
scroll to position [189, 0]
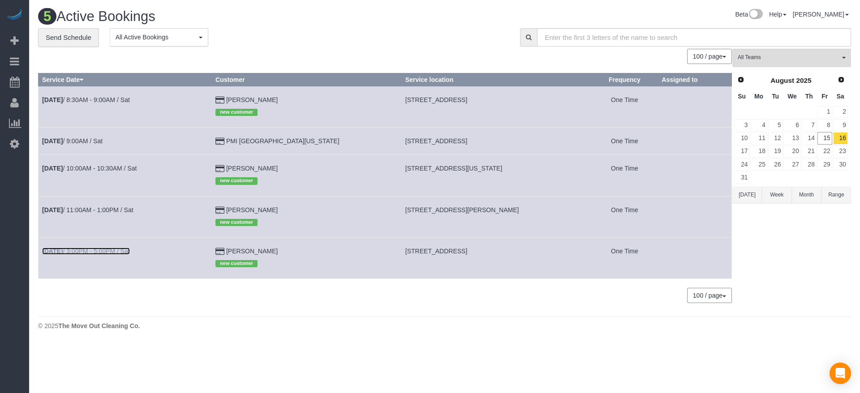
click at [116, 251] on link "[DATE] 3:00PM - 5:00PM / Sat" at bounding box center [86, 251] width 88 height 7
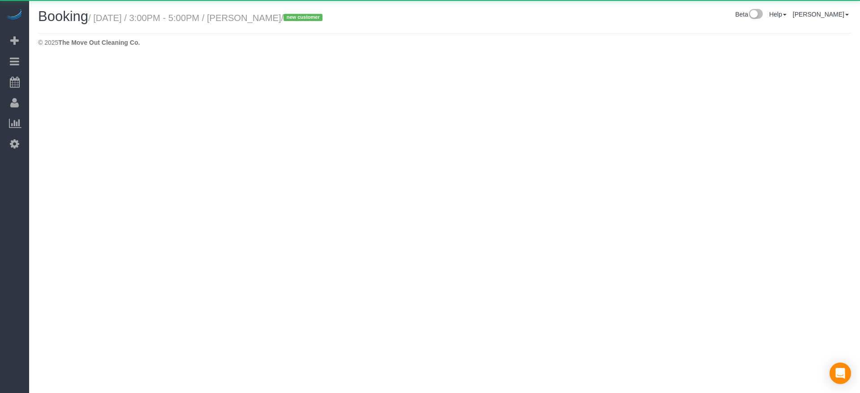
select select "[GEOGRAPHIC_DATA]"
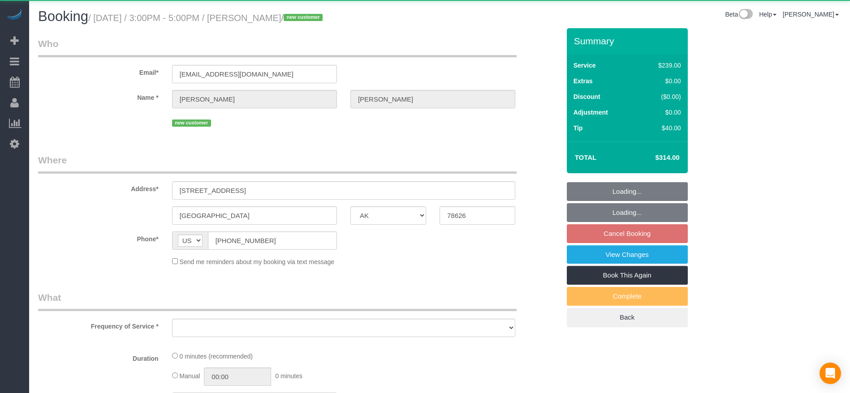
select select "object:11896"
select select "string:fspay-1f9c497d-503e-4186-9d9e-764f8736d2d5"
select select "3"
select select "spot369"
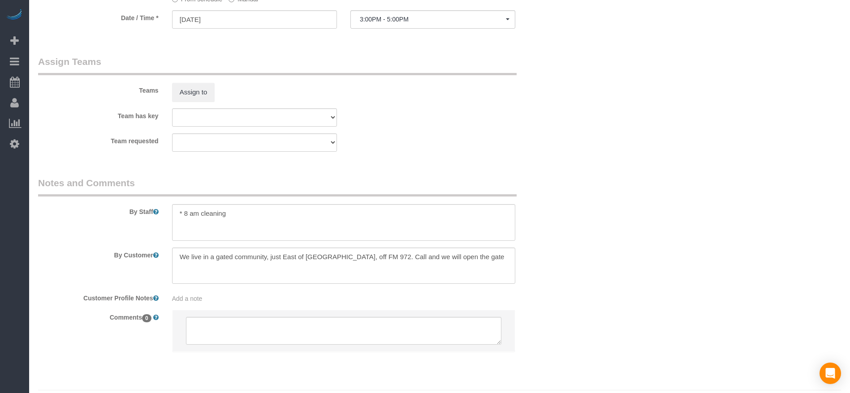
scroll to position [873, 0]
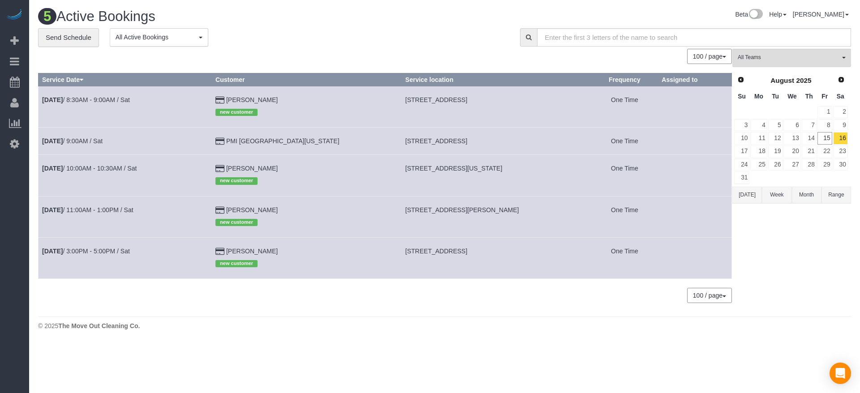
drag, startPoint x: 383, startPoint y: 250, endPoint x: 524, endPoint y: 252, distance: 141.1
click at [524, 252] on td "[STREET_ADDRESS]" at bounding box center [496, 257] width 190 height 41
click at [82, 135] on td "[DATE] 9:00AM / Sat" at bounding box center [125, 141] width 173 height 27
click at [80, 140] on link "[DATE] 9:00AM / Sat" at bounding box center [72, 140] width 60 height 7
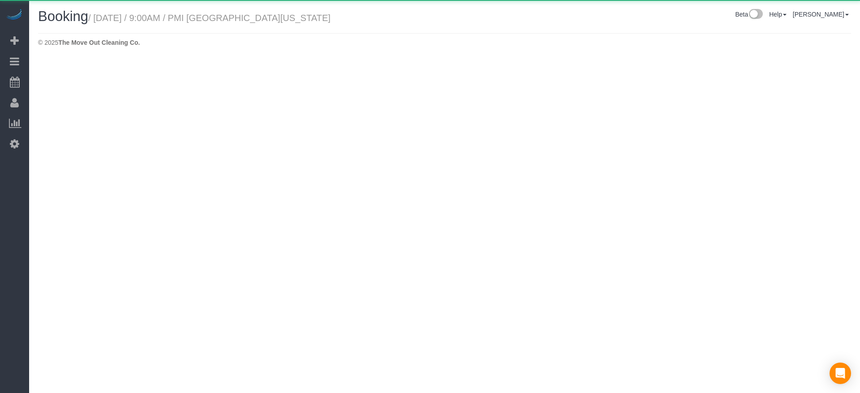
select select "[GEOGRAPHIC_DATA]"
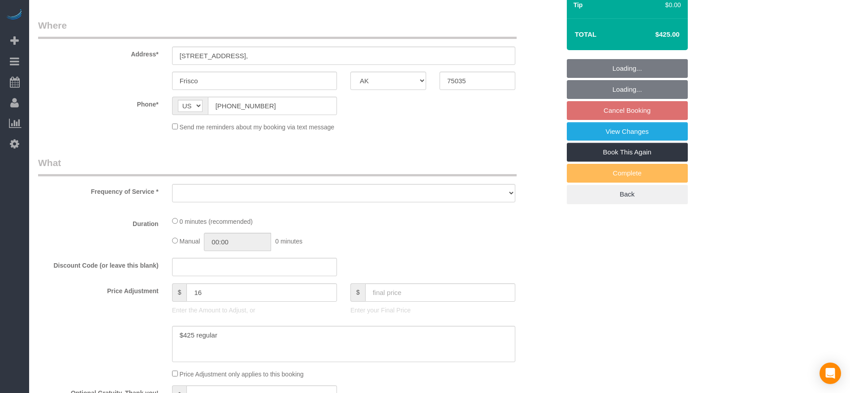
select select "string:fspay-60573b1f-10d3-4150-b947-a47a46c7bcc4"
select select "3"
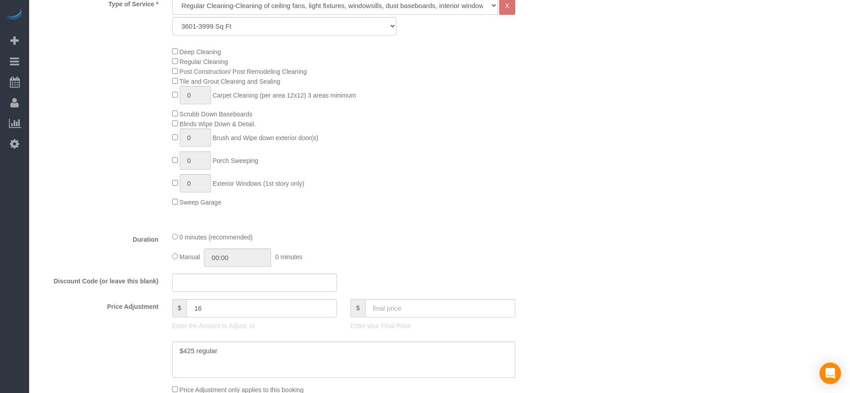
select select "object:12450"
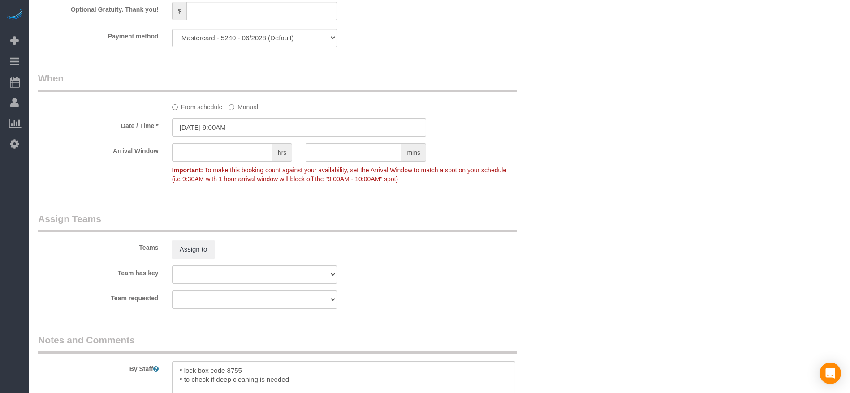
scroll to position [916, 0]
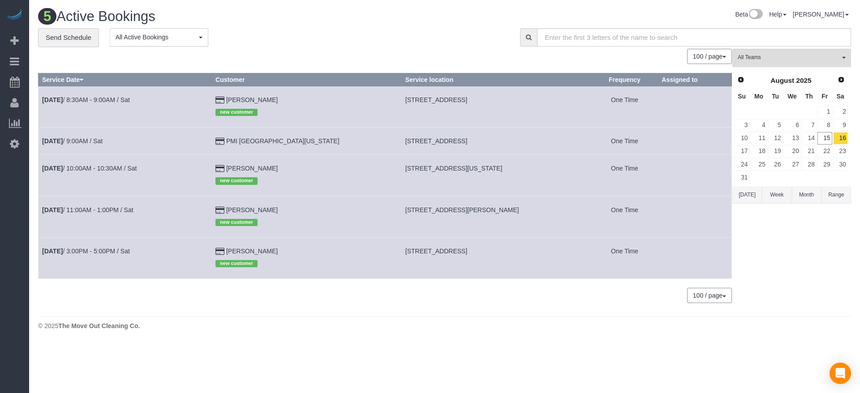
drag, startPoint x: 382, startPoint y: 210, endPoint x: 478, endPoint y: 213, distance: 95.9
click at [478, 213] on td "[STREET_ADDRESS][PERSON_NAME]" at bounding box center [496, 216] width 190 height 41
click at [63, 210] on b "[DATE]" at bounding box center [52, 209] width 21 height 7
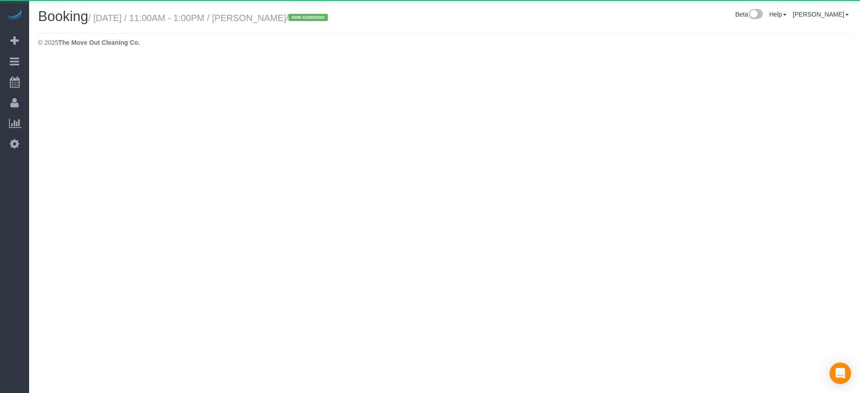
select select "[GEOGRAPHIC_DATA]"
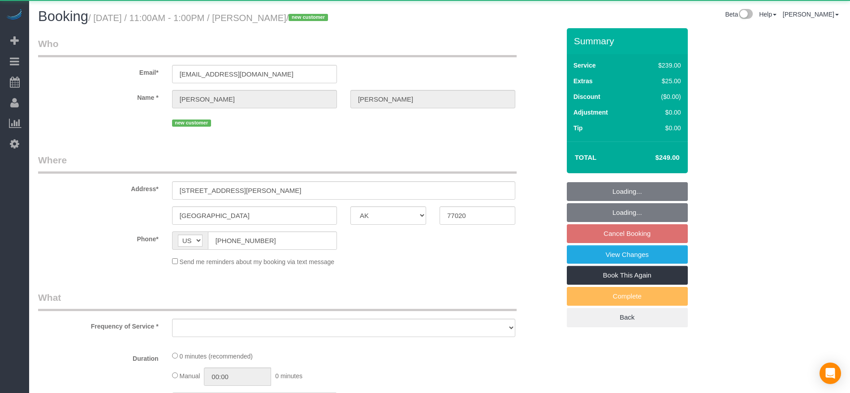
select select "object:12915"
select select "string:fspay-ba195222-bab7-4835-a977-5cfea123252a"
select select "3"
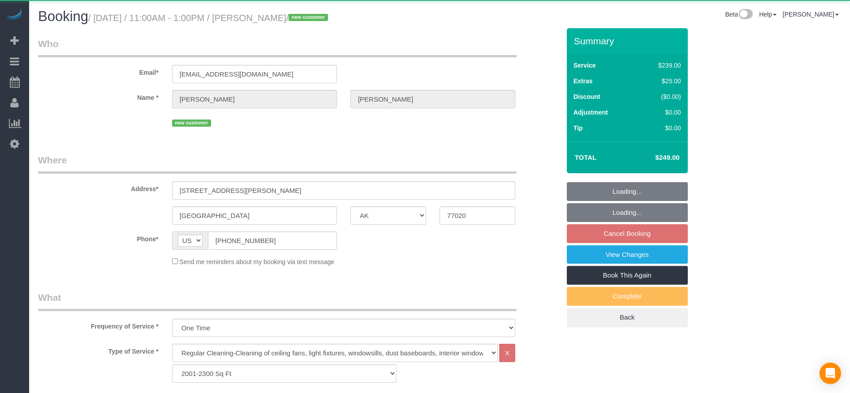
select select "object:12991"
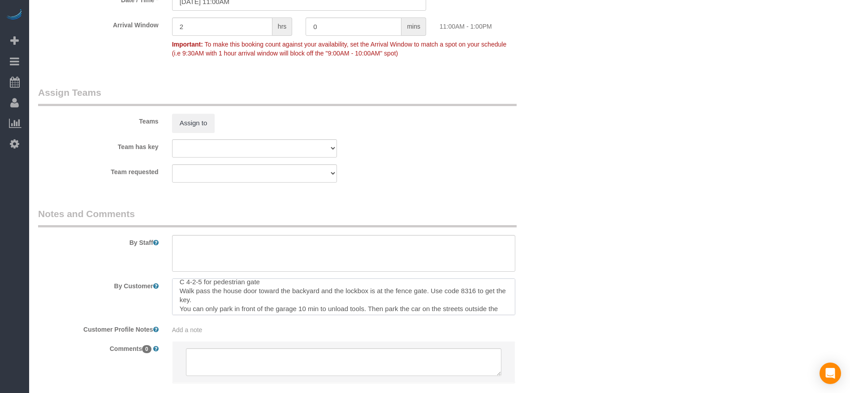
scroll to position [27, 0]
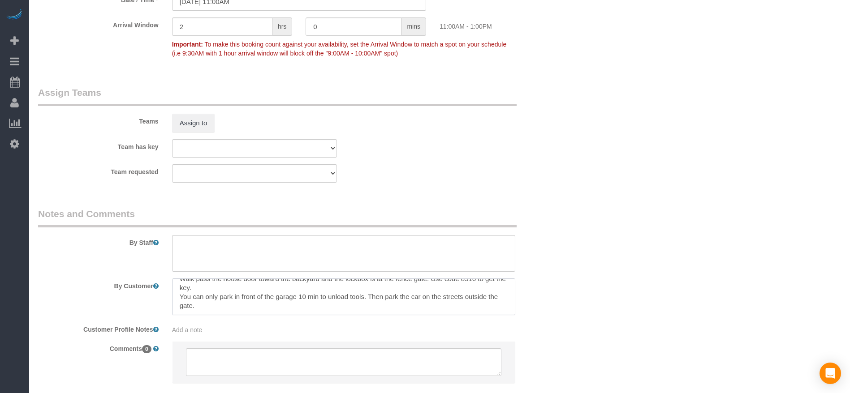
drag, startPoint x: 178, startPoint y: 287, endPoint x: 282, endPoint y: 318, distance: 108.6
click at [282, 318] on sui-booking-comments "By Staff By Customer Customer Profile Notes Add a note Comments 0" at bounding box center [299, 299] width 522 height 185
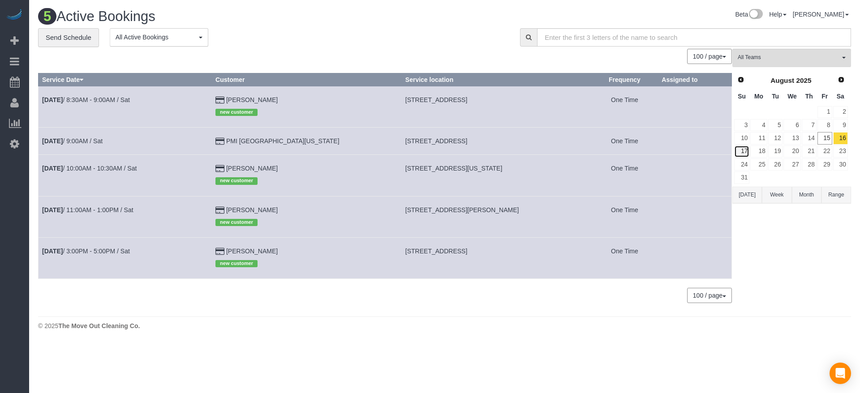
click at [742, 146] on link "17" at bounding box center [741, 152] width 15 height 12
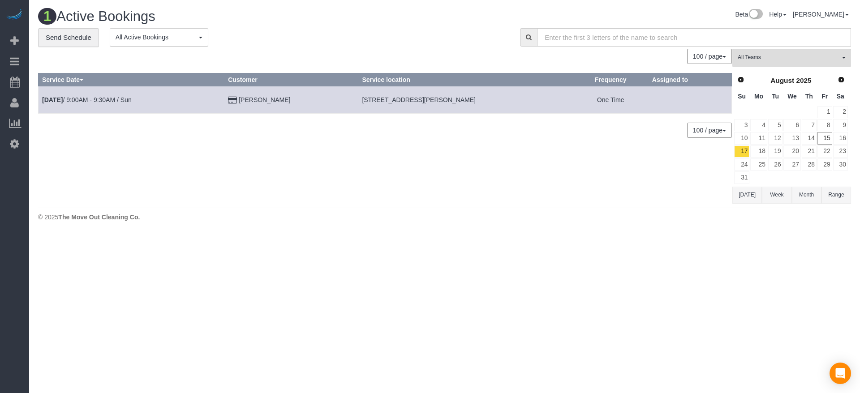
click at [362, 102] on span "[STREET_ADDRESS][PERSON_NAME]" at bounding box center [419, 99] width 114 height 7
drag, startPoint x: 348, startPoint y: 102, endPoint x: 467, endPoint y: 101, distance: 118.2
click at [467, 101] on td "[STREET_ADDRESS][PERSON_NAME]" at bounding box center [465, 99] width 215 height 27
click at [112, 97] on link "[DATE] 9:00AM - 9:30AM / Sun" at bounding box center [87, 99] width 90 height 7
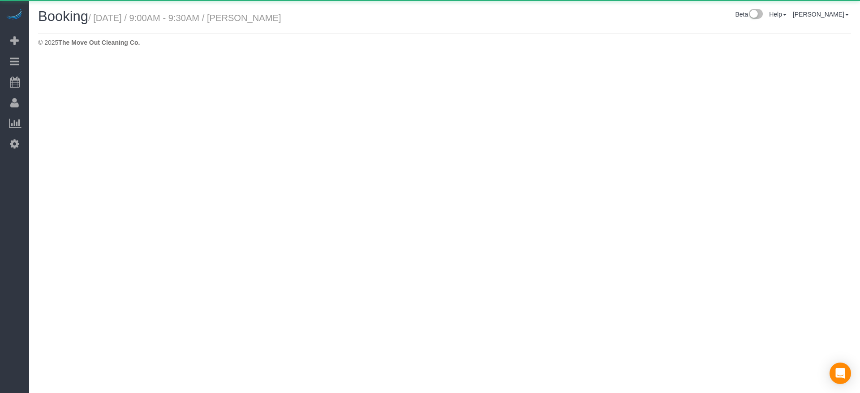
select select "[GEOGRAPHIC_DATA]"
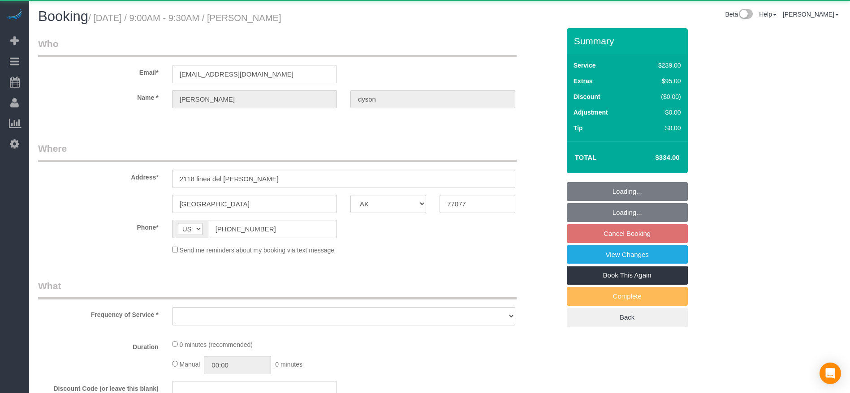
select select "object:13473"
select select "string:fspay-0bc02c3b-257a-45c5-bfae-ba504da11318"
select select "object:13560"
select select "3"
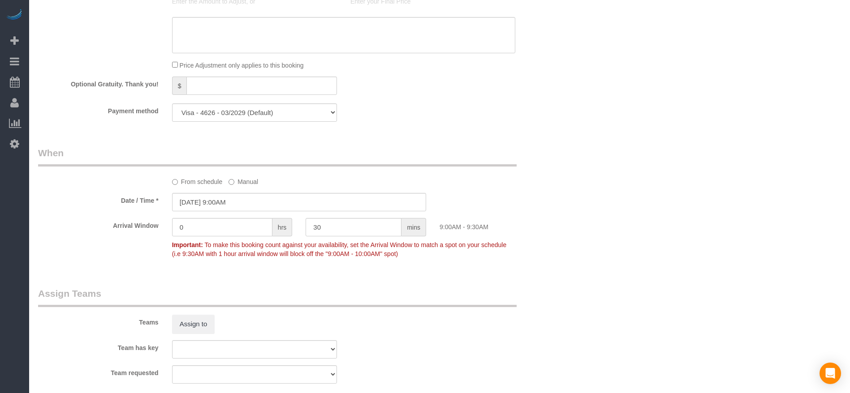
scroll to position [873, 0]
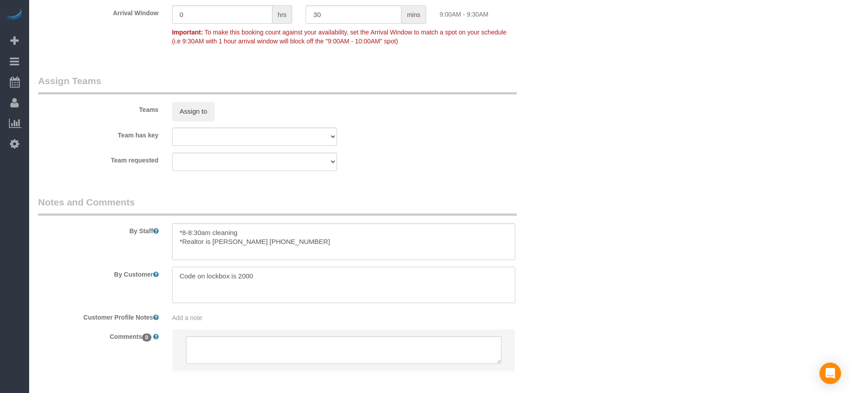
drag, startPoint x: 185, startPoint y: 277, endPoint x: 275, endPoint y: 280, distance: 90.1
click at [279, 280] on textarea at bounding box center [343, 285] width 343 height 37
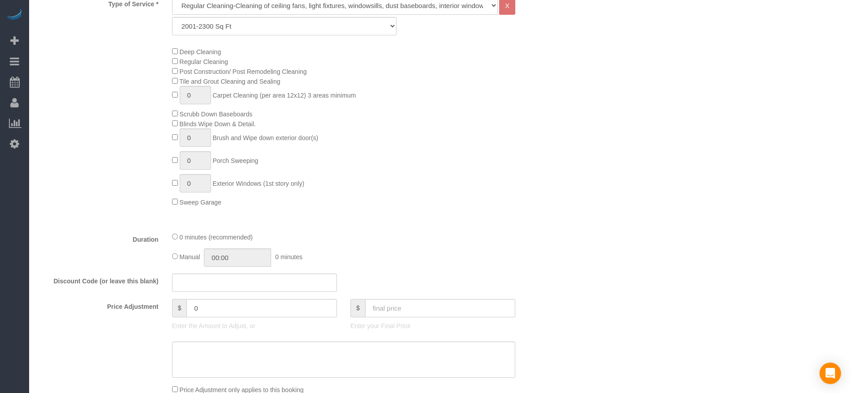
scroll to position [0, 0]
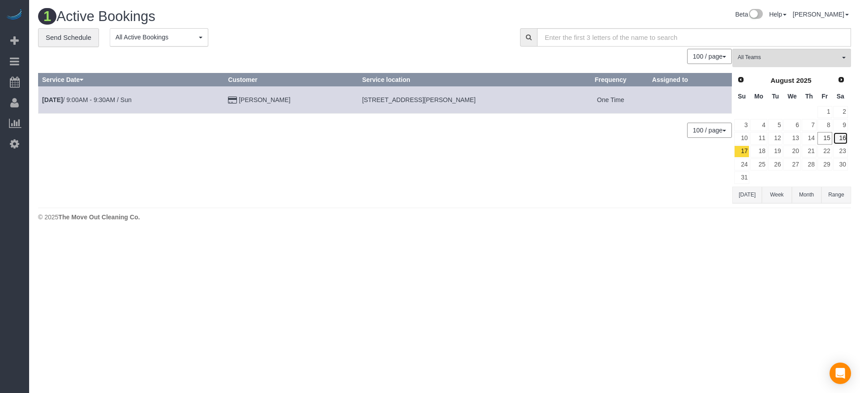
click at [847, 137] on link "16" at bounding box center [840, 138] width 15 height 12
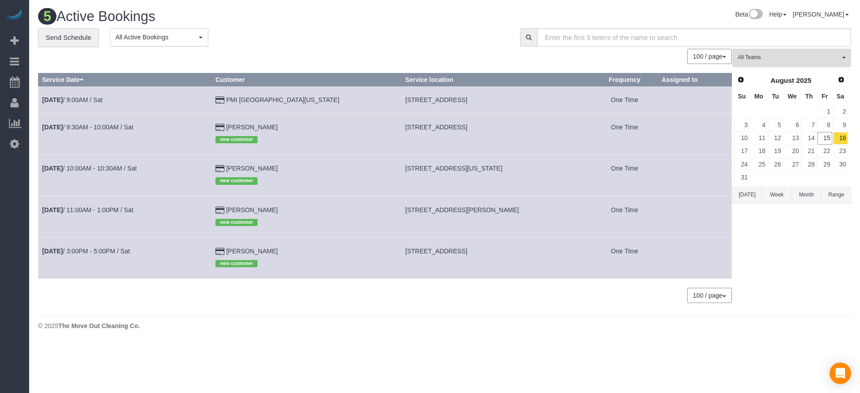
click at [105, 172] on td "[DATE] 10:00AM - 10:30AM / Sat" at bounding box center [125, 175] width 173 height 41
click at [108, 167] on link "[DATE] 10:00AM - 10:30AM / Sat" at bounding box center [89, 168] width 94 height 7
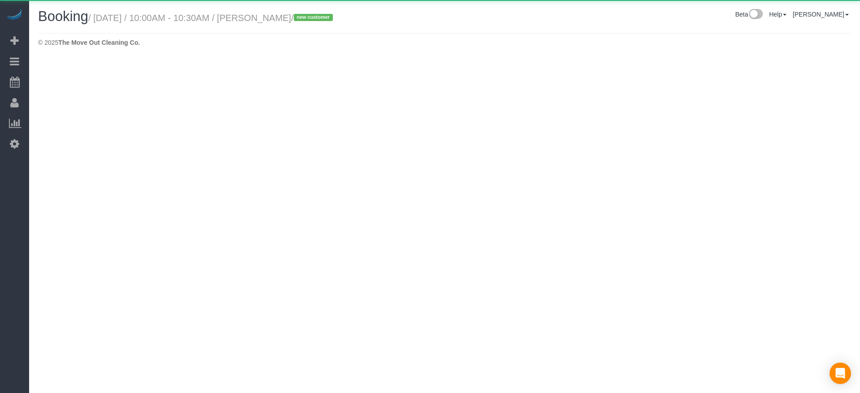
select select "[GEOGRAPHIC_DATA]"
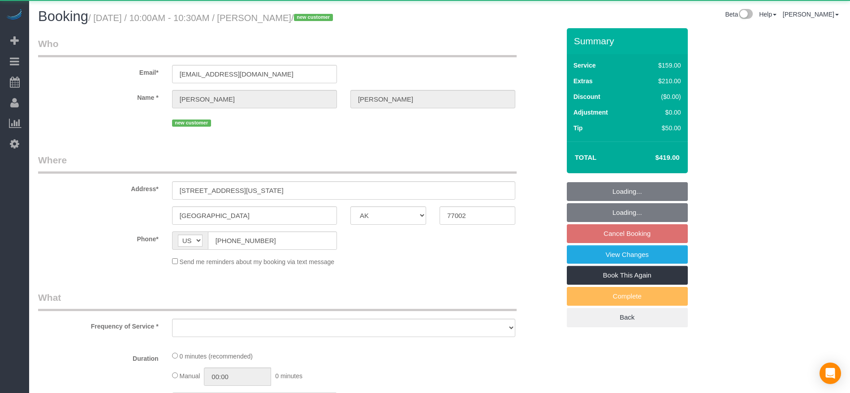
select select "object:14122"
select select "string:fspay-ad5a09b6-8009-40bb-b993-b0df2101600f"
select select "3"
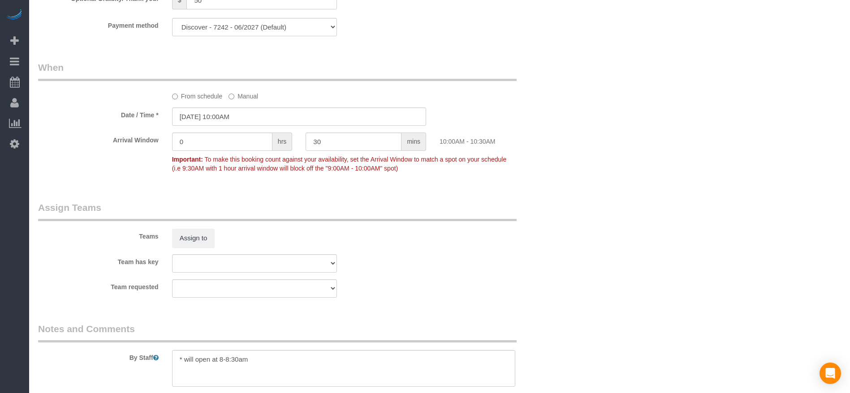
scroll to position [918, 0]
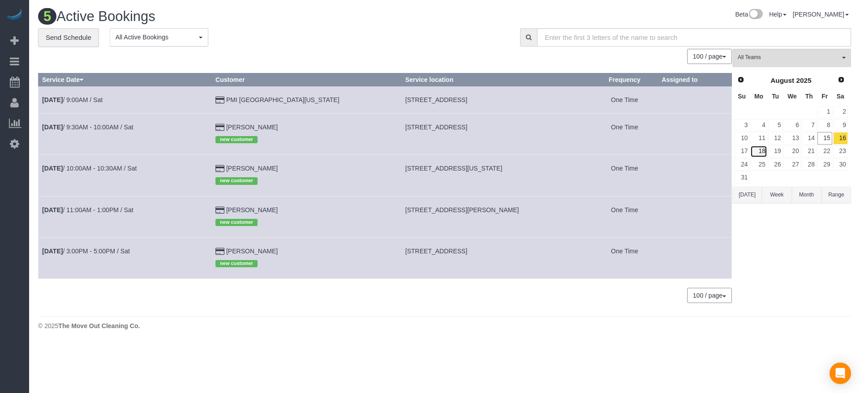
click at [764, 148] on link "18" at bounding box center [758, 152] width 17 height 12
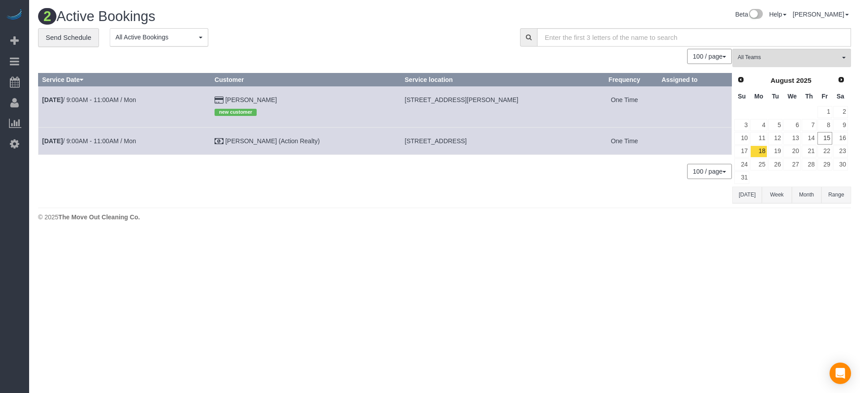
drag, startPoint x: 404, startPoint y: 98, endPoint x: 522, endPoint y: 105, distance: 118.4
click at [522, 105] on td "[STREET_ADDRESS][PERSON_NAME]" at bounding box center [496, 106] width 190 height 41
click at [122, 99] on link "[DATE] 9:00AM - 11:00AM / Mon" at bounding box center [89, 99] width 94 height 7
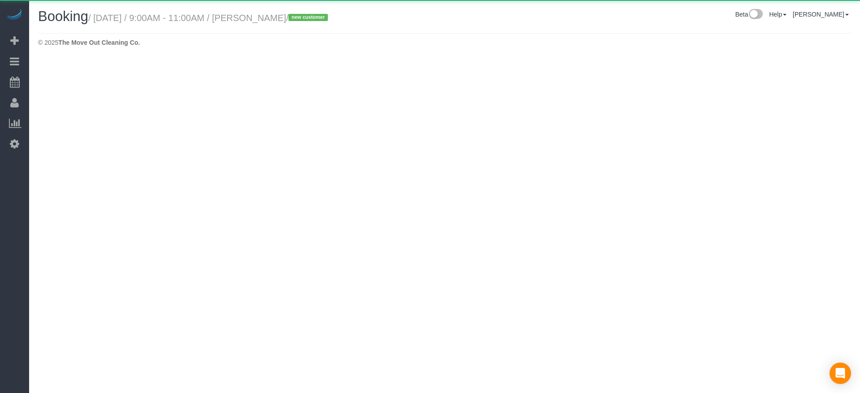
select select "[GEOGRAPHIC_DATA]"
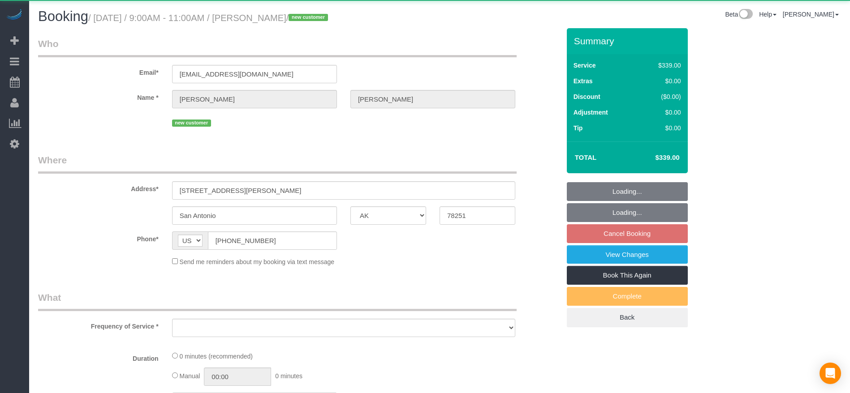
select select "object:14610"
select select "string:fspay-c3e4563a-d844-46c5-ad86-200c6736af6c"
select select "object:14686"
select select "3"
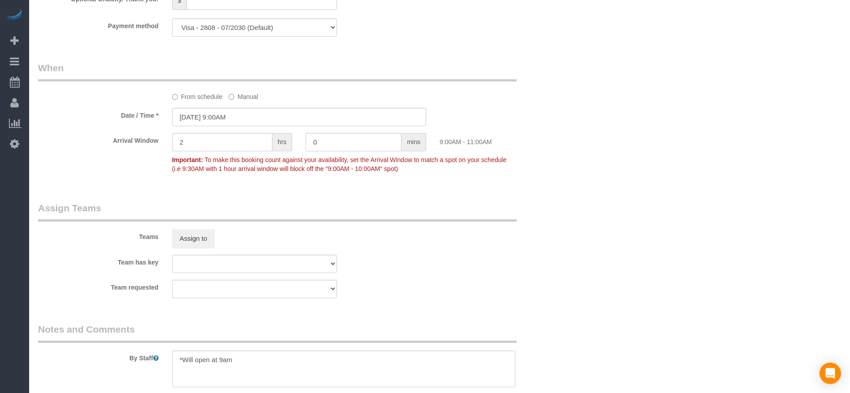
scroll to position [873, 0]
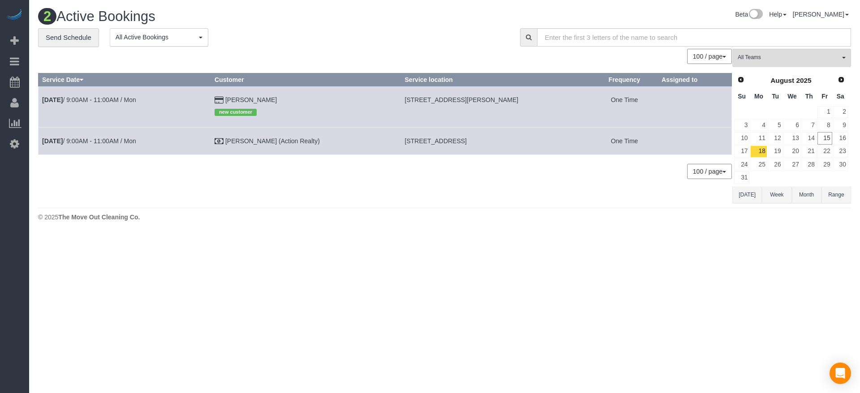
drag, startPoint x: 404, startPoint y: 142, endPoint x: 529, endPoint y: 142, distance: 124.9
click at [529, 142] on td "[STREET_ADDRESS]" at bounding box center [496, 141] width 190 height 27
click at [120, 138] on link "[DATE] 9:00AM - 11:00AM / Mon" at bounding box center [89, 140] width 94 height 7
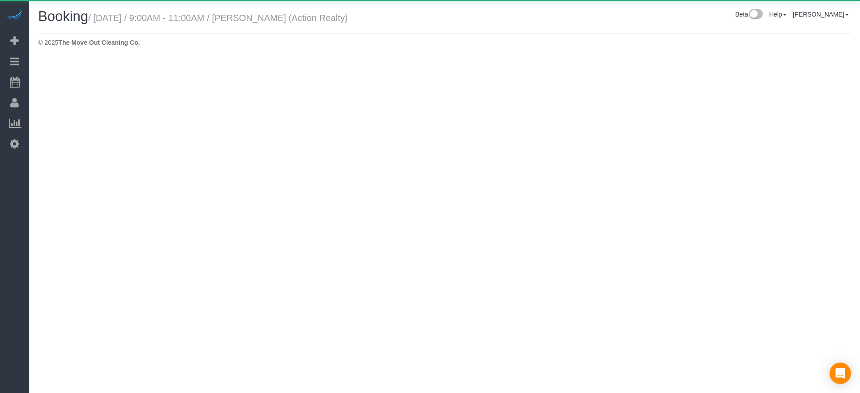
select select "[GEOGRAPHIC_DATA]"
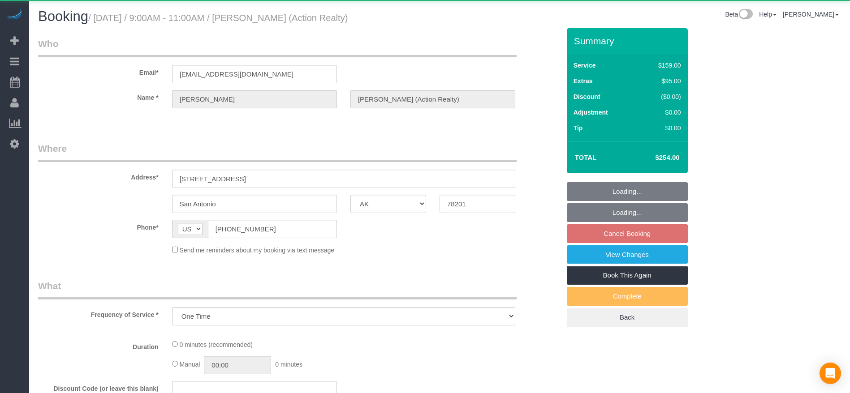
select select "object:15159"
select select "3"
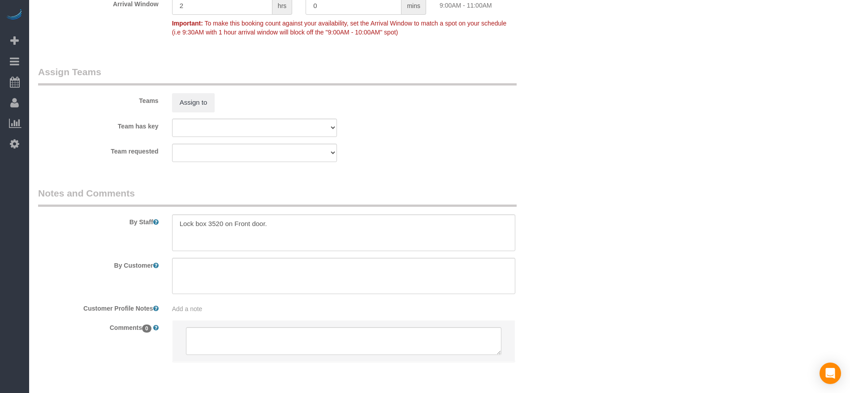
scroll to position [873, 0]
drag, startPoint x: 178, startPoint y: 222, endPoint x: 308, endPoint y: 223, distance: 129.9
click at [308, 223] on textarea at bounding box center [343, 232] width 343 height 37
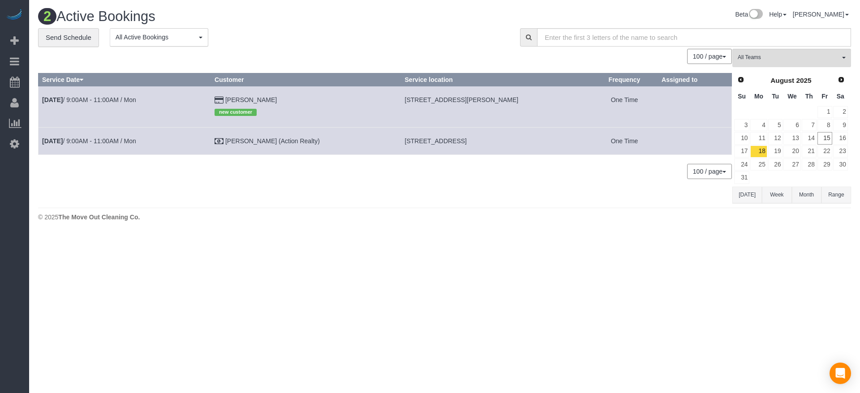
click at [750, 197] on button "[DATE]" at bounding box center [747, 195] width 30 height 17
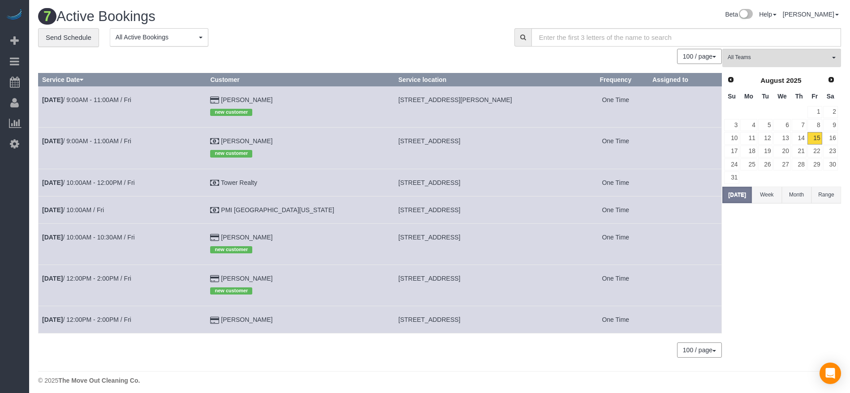
drag, startPoint x: 364, startPoint y: 240, endPoint x: 479, endPoint y: 237, distance: 115.1
click at [480, 237] on td "[STREET_ADDRESS]" at bounding box center [489, 243] width 188 height 41
click at [747, 193] on button "[DATE]" at bounding box center [737, 195] width 30 height 17
drag, startPoint x: 364, startPoint y: 182, endPoint x: 486, endPoint y: 183, distance: 122.3
click at [486, 183] on td "[STREET_ADDRESS]" at bounding box center [489, 182] width 188 height 27
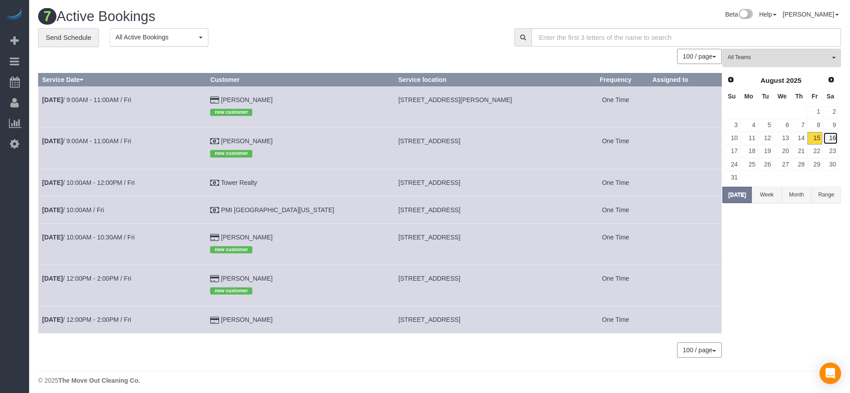
click at [830, 139] on link "16" at bounding box center [830, 138] width 15 height 12
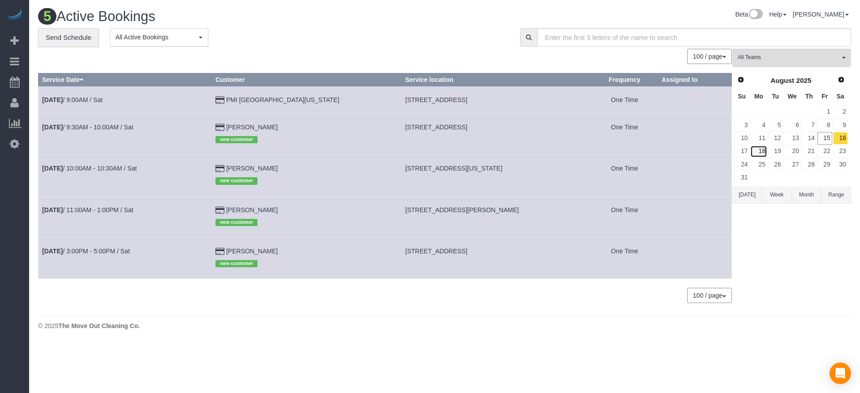
click at [757, 152] on link "18" at bounding box center [758, 152] width 17 height 12
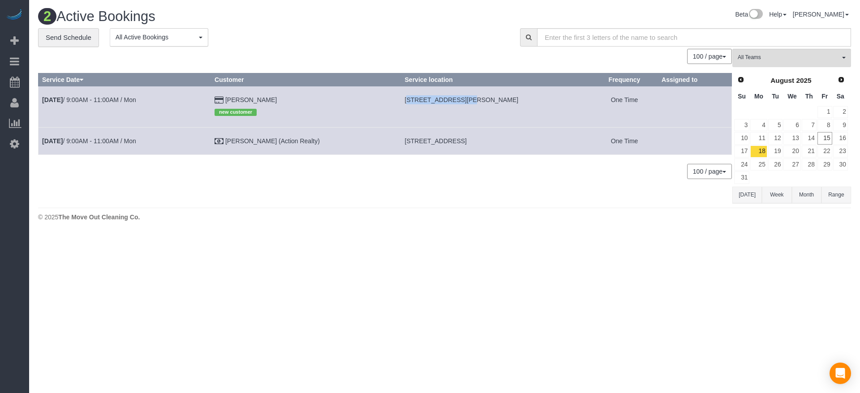
drag, startPoint x: 401, startPoint y: 97, endPoint x: 455, endPoint y: 105, distance: 54.7
click at [455, 105] on td "[STREET_ADDRESS][PERSON_NAME]" at bounding box center [496, 106] width 190 height 41
drag, startPoint x: 404, startPoint y: 137, endPoint x: 463, endPoint y: 138, distance: 58.7
click at [463, 138] on span "[STREET_ADDRESS]" at bounding box center [436, 140] width 62 height 7
click at [761, 154] on link "18" at bounding box center [758, 152] width 17 height 12
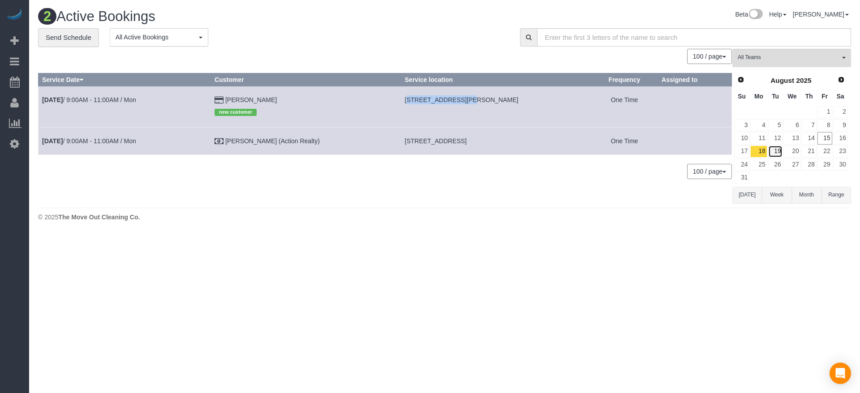
click at [777, 153] on link "19" at bounding box center [775, 152] width 15 height 12
